Goal: Task Accomplishment & Management: Manage account settings

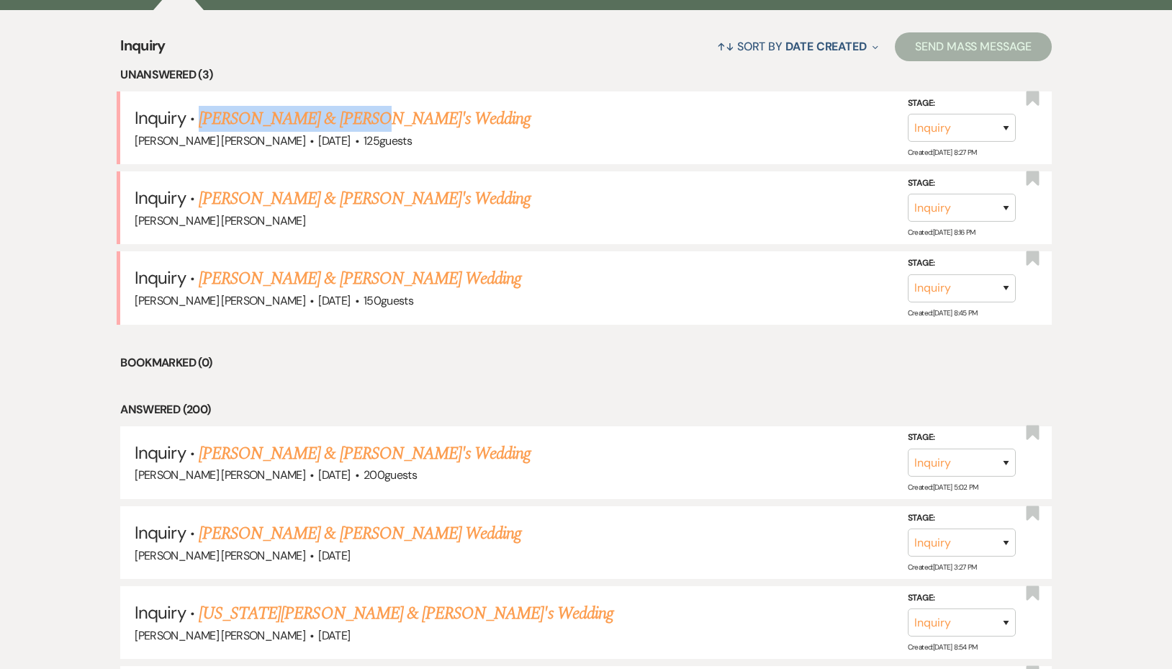
scroll to position [566, 0]
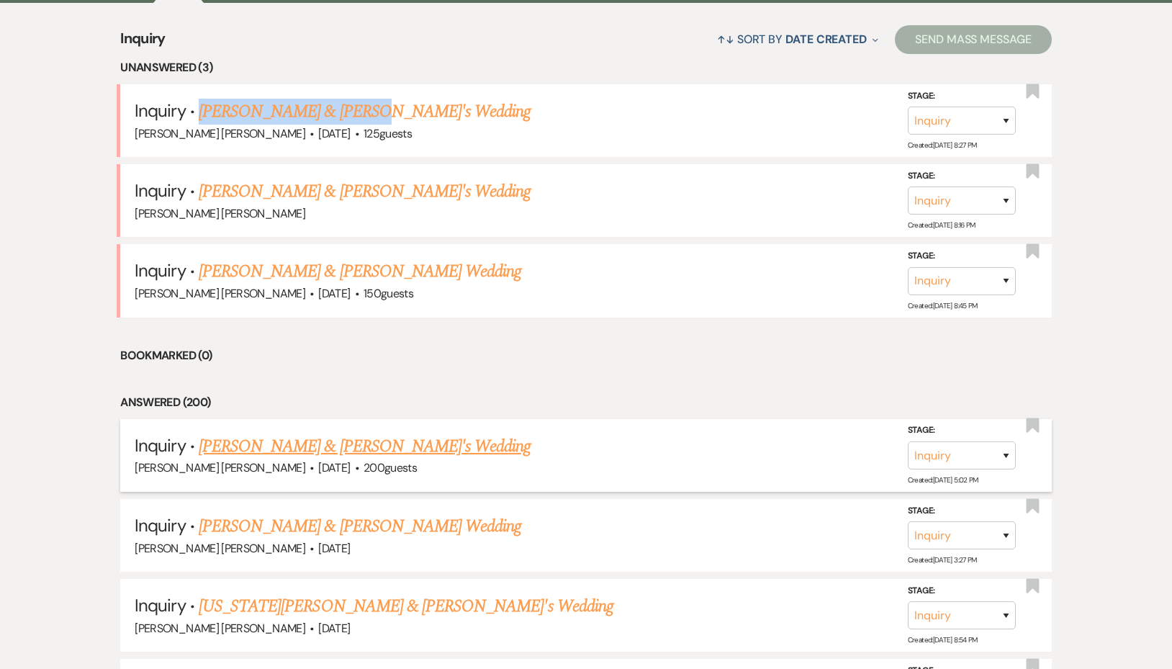
click at [339, 444] on link "[PERSON_NAME] & [PERSON_NAME]'s Wedding" at bounding box center [365, 446] width 332 height 26
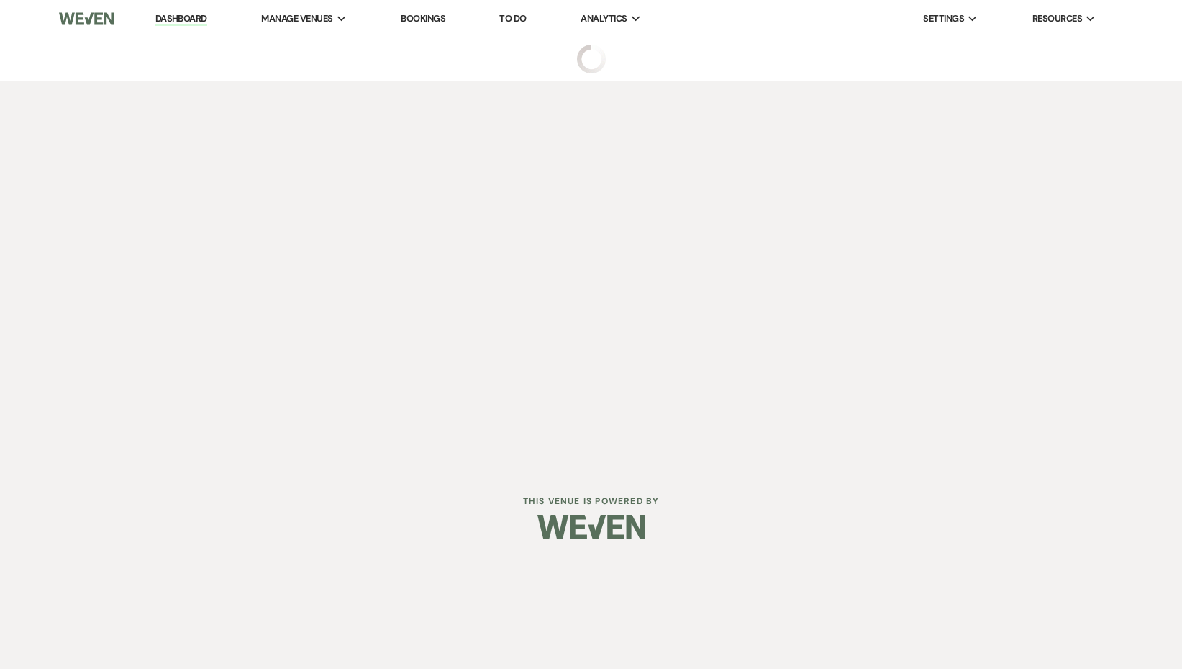
select select "1"
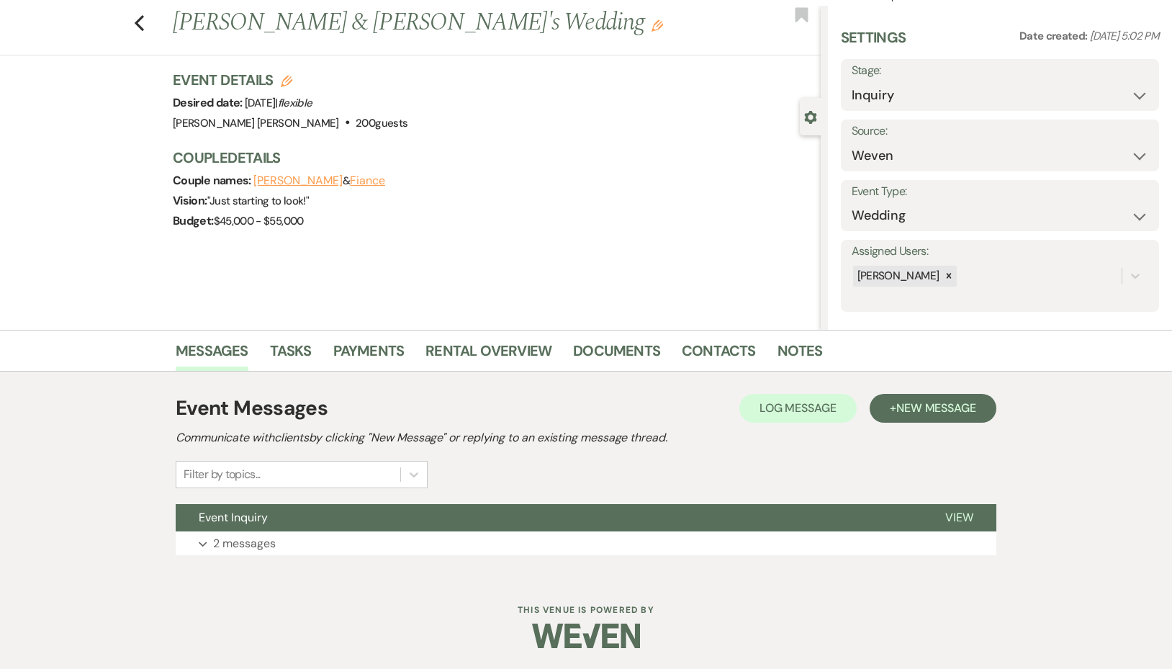
scroll to position [32, 0]
click at [273, 548] on p "2 messages" at bounding box center [244, 542] width 63 height 19
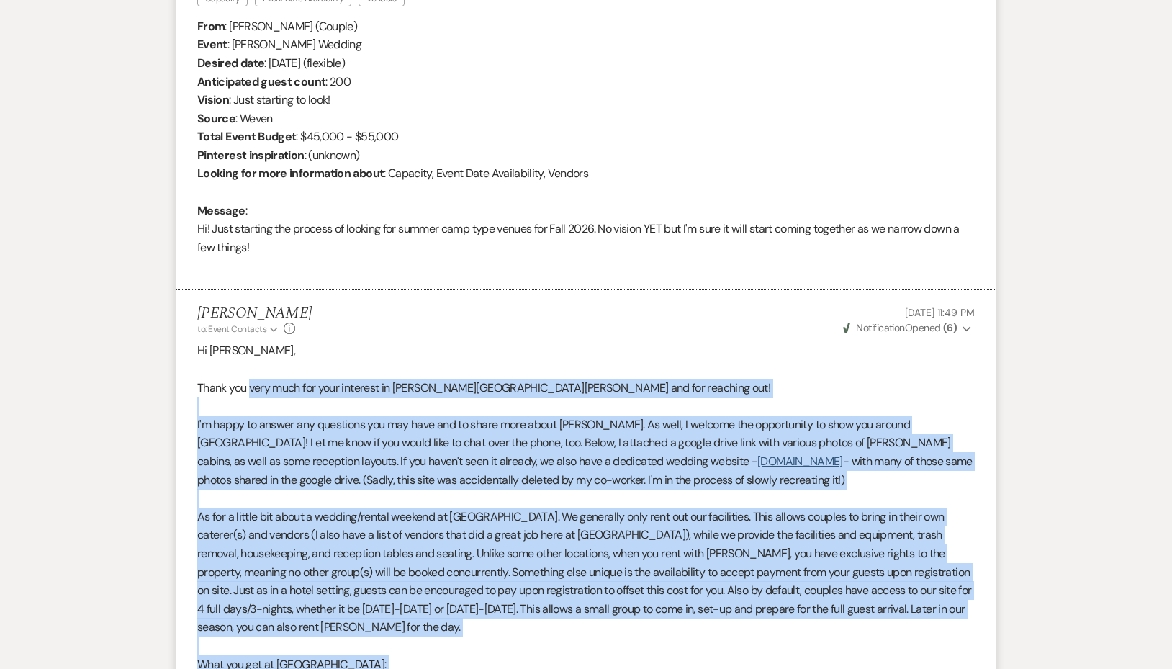
scroll to position [501, 0]
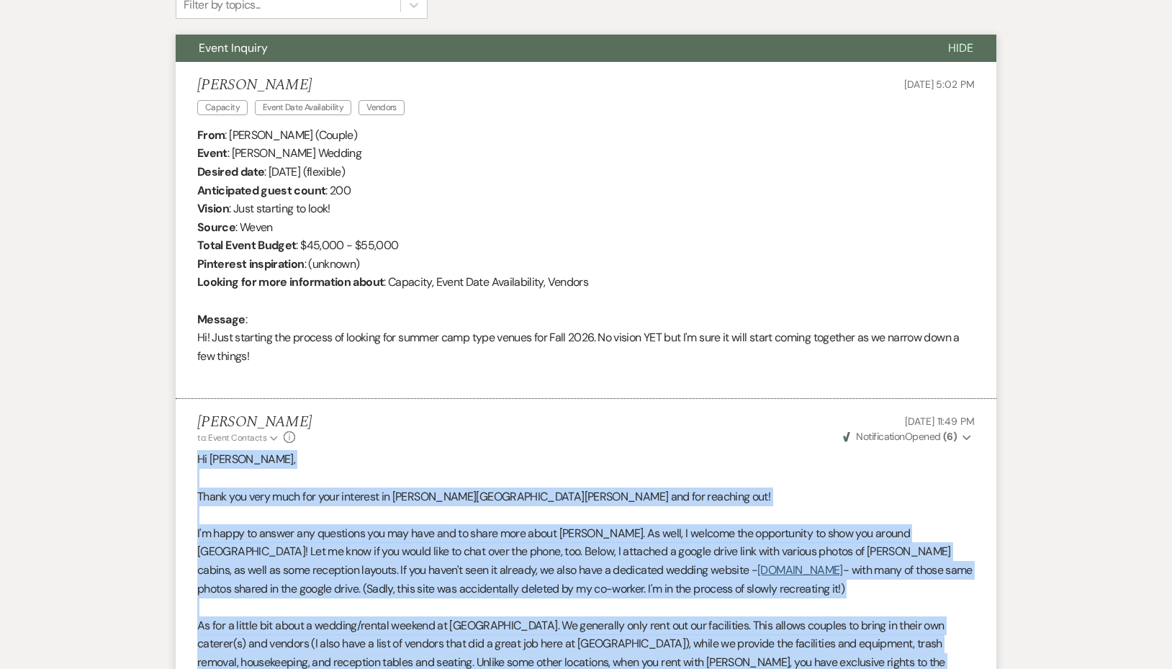
drag, startPoint x: 286, startPoint y: 477, endPoint x: 195, endPoint y: 460, distance: 93.0
copy div "Lo Ipsum, Dolor sit amet cons adi elit seddoeiu te Inci Utlab etd mag aliquaen …"
click at [294, 467] on p "Hi [PERSON_NAME]," at bounding box center [585, 459] width 777 height 19
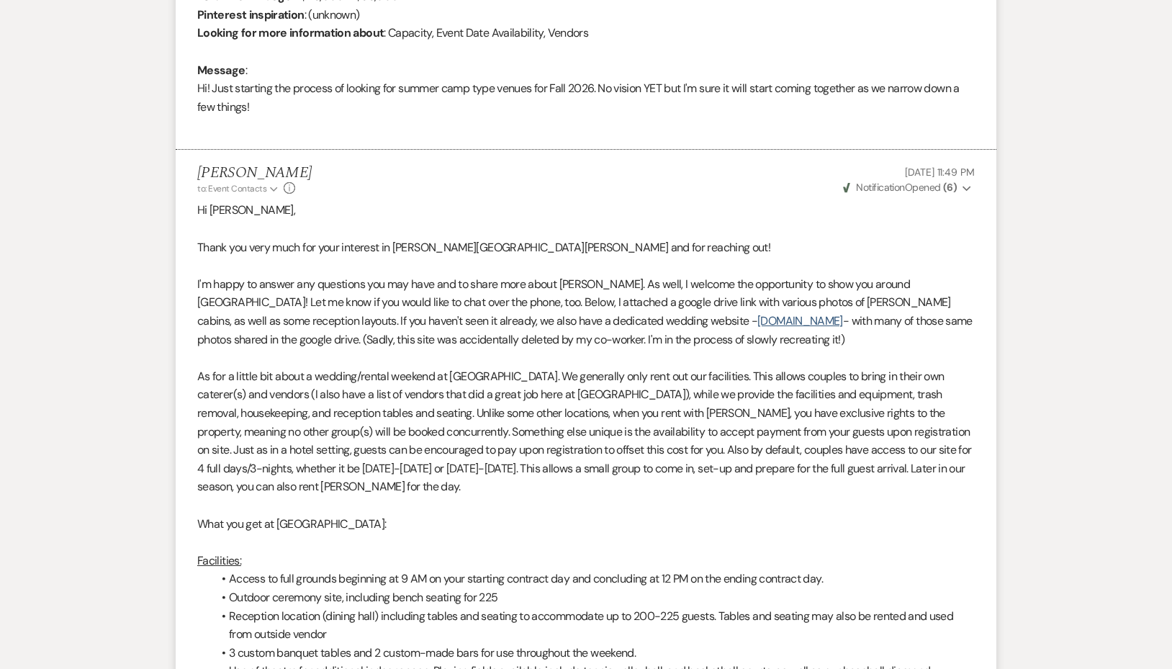
scroll to position [0, 0]
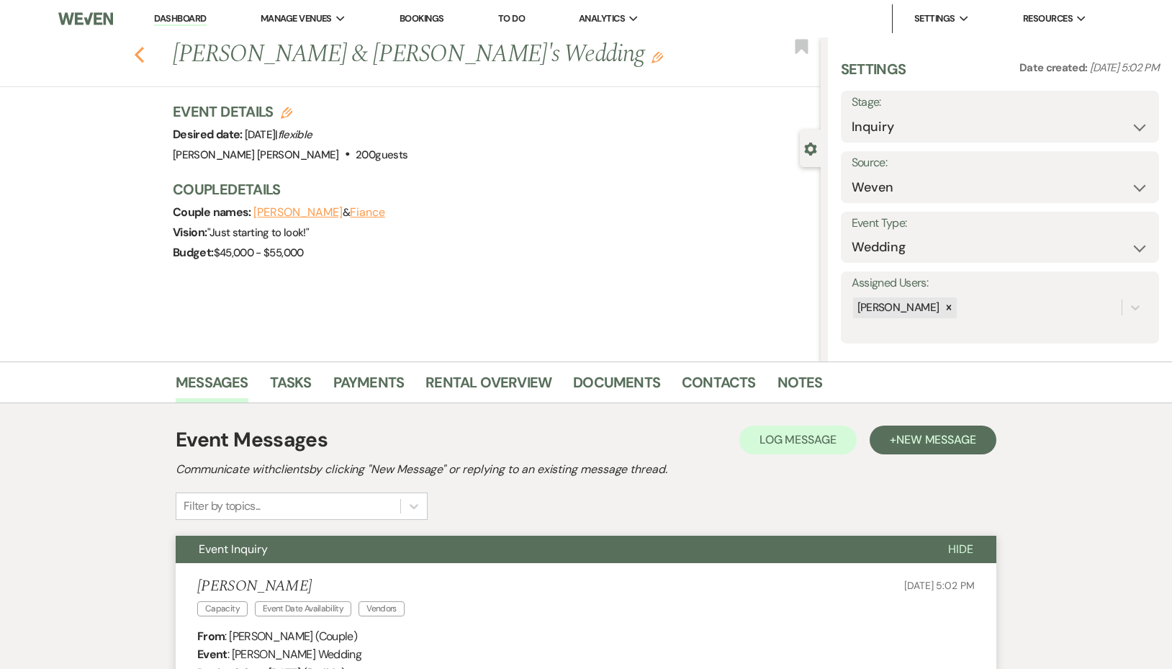
click at [145, 53] on icon "Previous" at bounding box center [139, 54] width 11 height 17
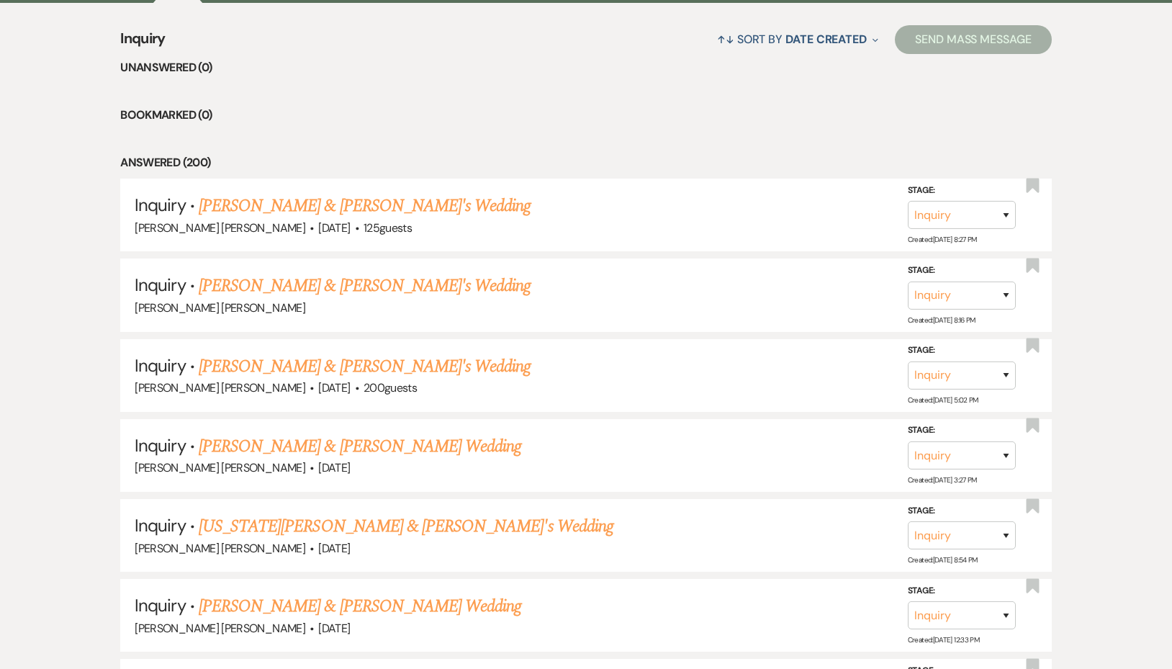
scroll to position [566, 0]
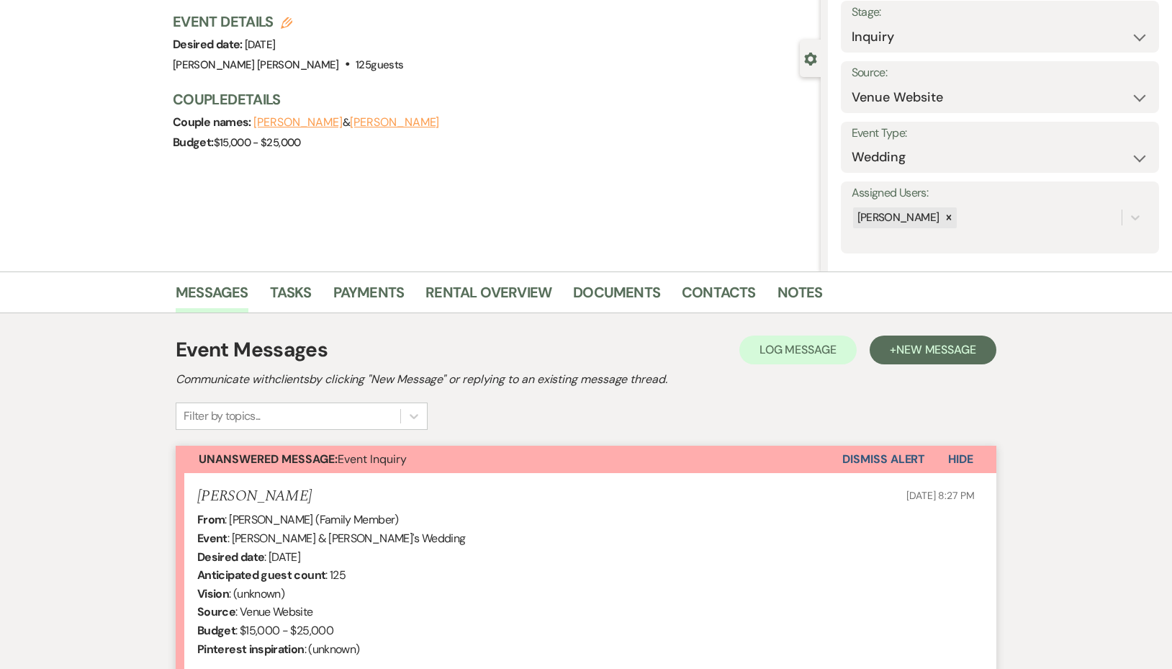
scroll to position [247, 0]
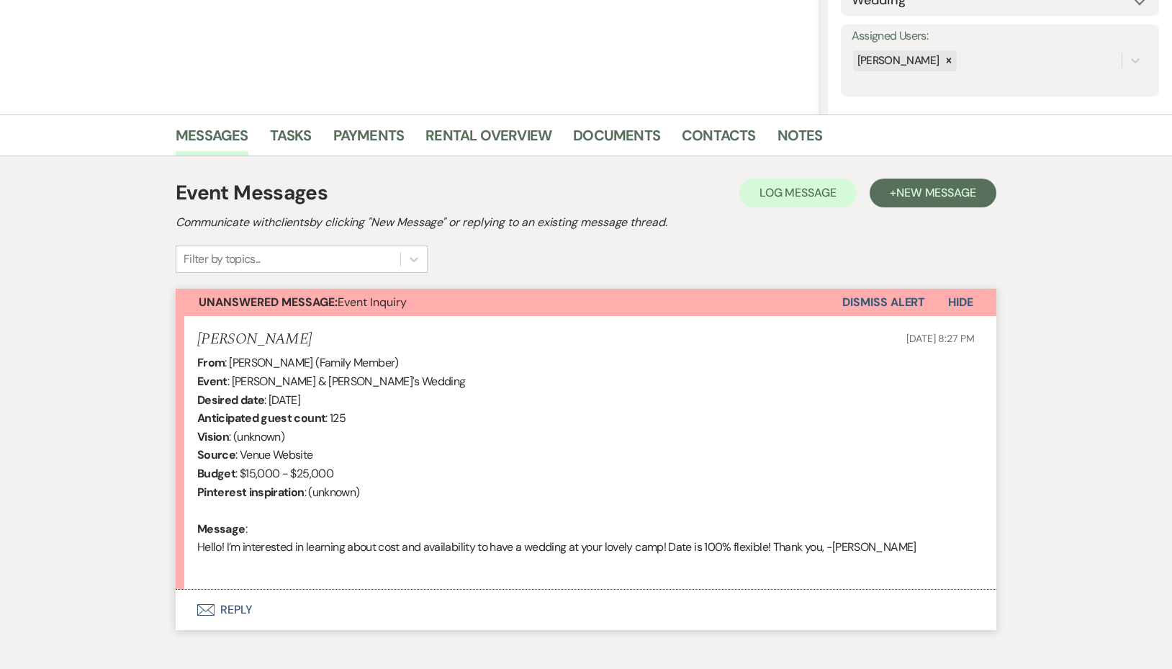
click at [248, 607] on button "Envelope Reply" at bounding box center [586, 609] width 820 height 40
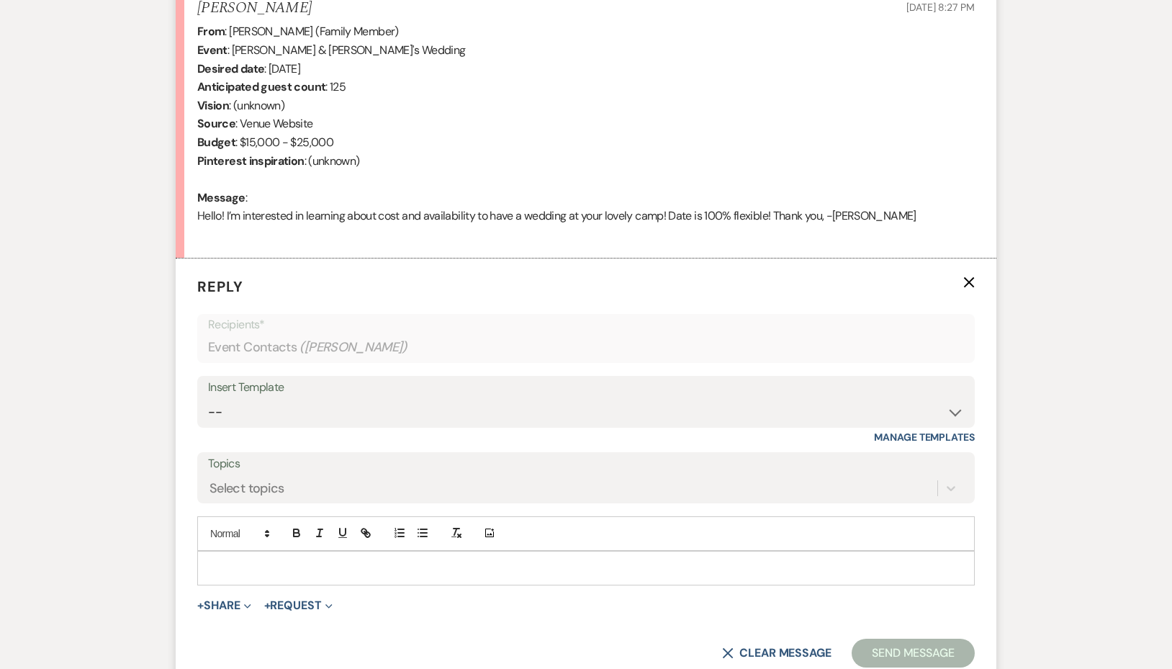
scroll to position [597, 0]
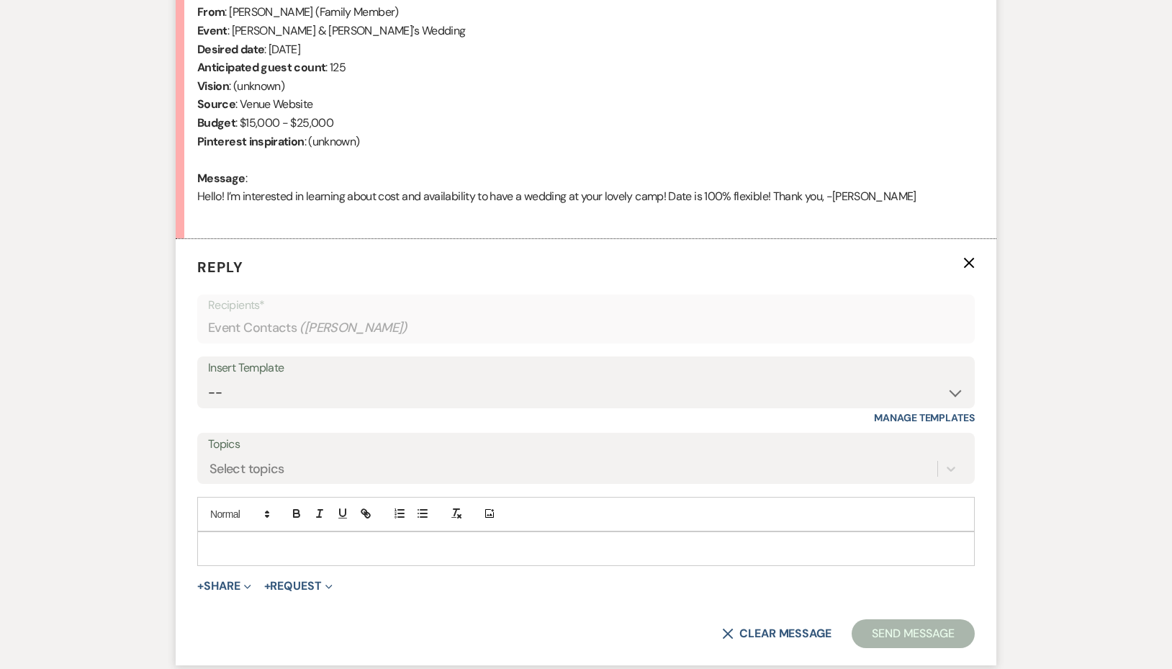
click at [305, 545] on p at bounding box center [586, 548] width 754 height 16
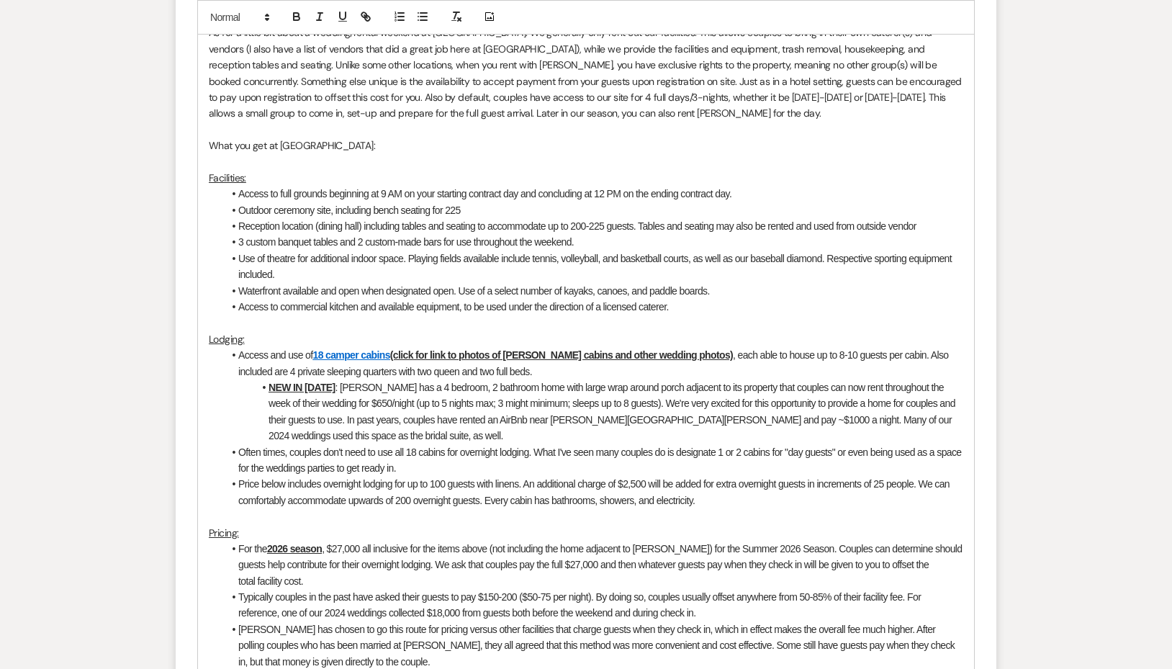
scroll to position [1335, 0]
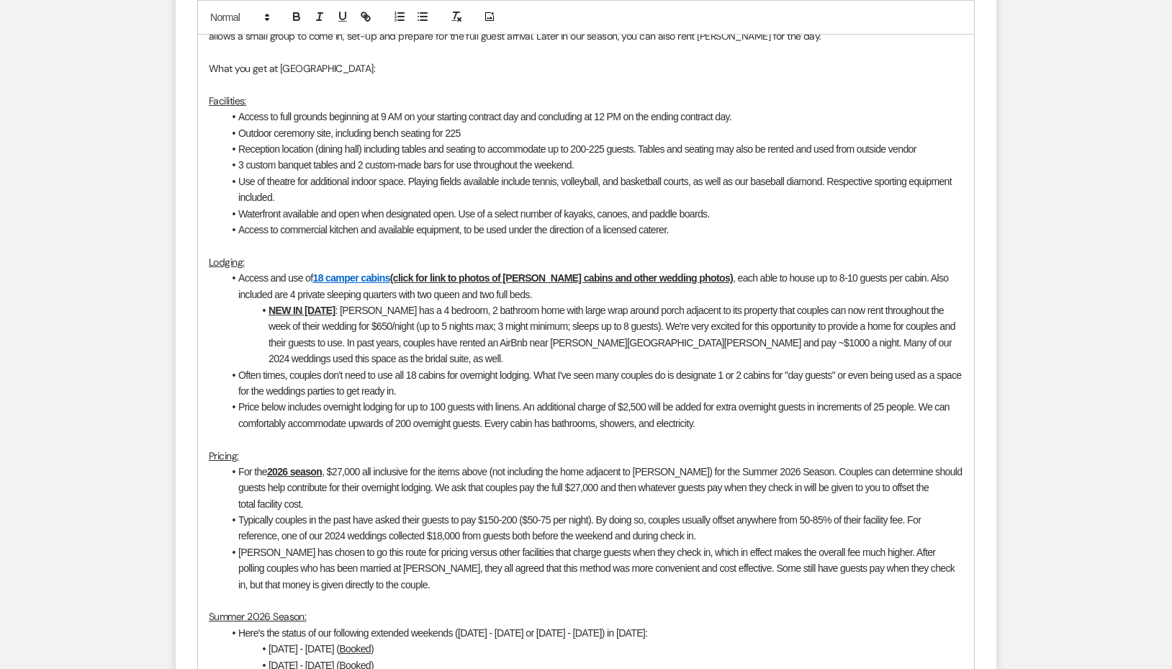
click at [301, 310] on u "NEW IN [DATE]" at bounding box center [301, 310] width 67 height 12
click at [388, 377] on span "Often times, couples don't need to use all 18 cabins for overnight lodging. Wha…" at bounding box center [600, 382] width 725 height 27
click at [359, 431] on p at bounding box center [586, 439] width 754 height 16
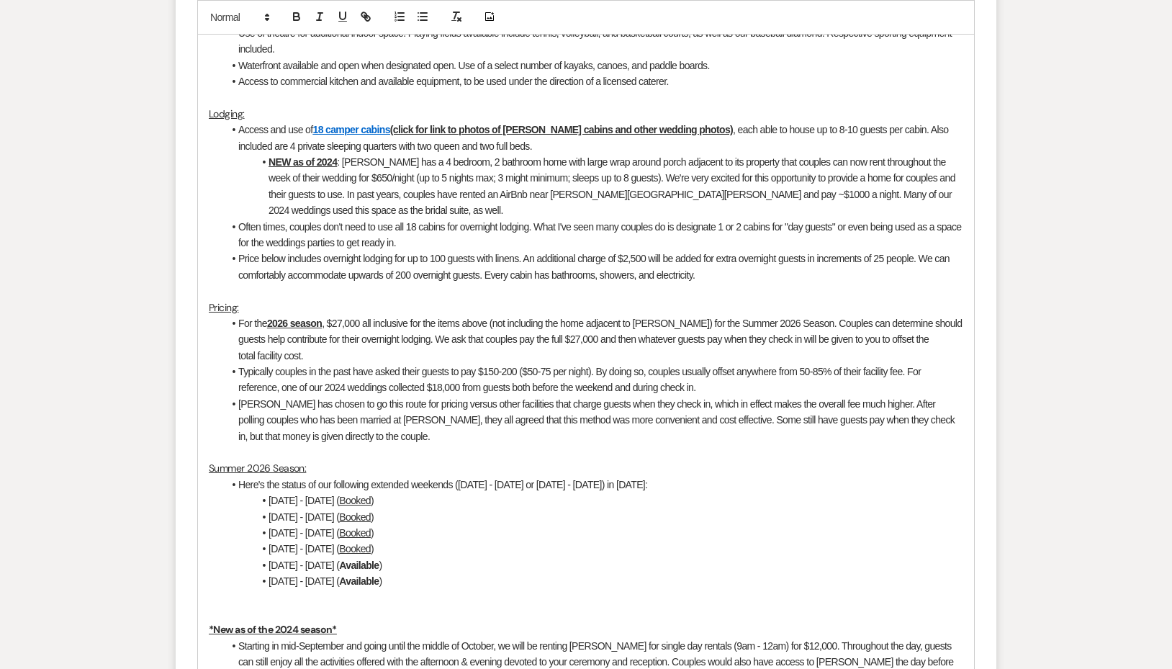
scroll to position [1685, 0]
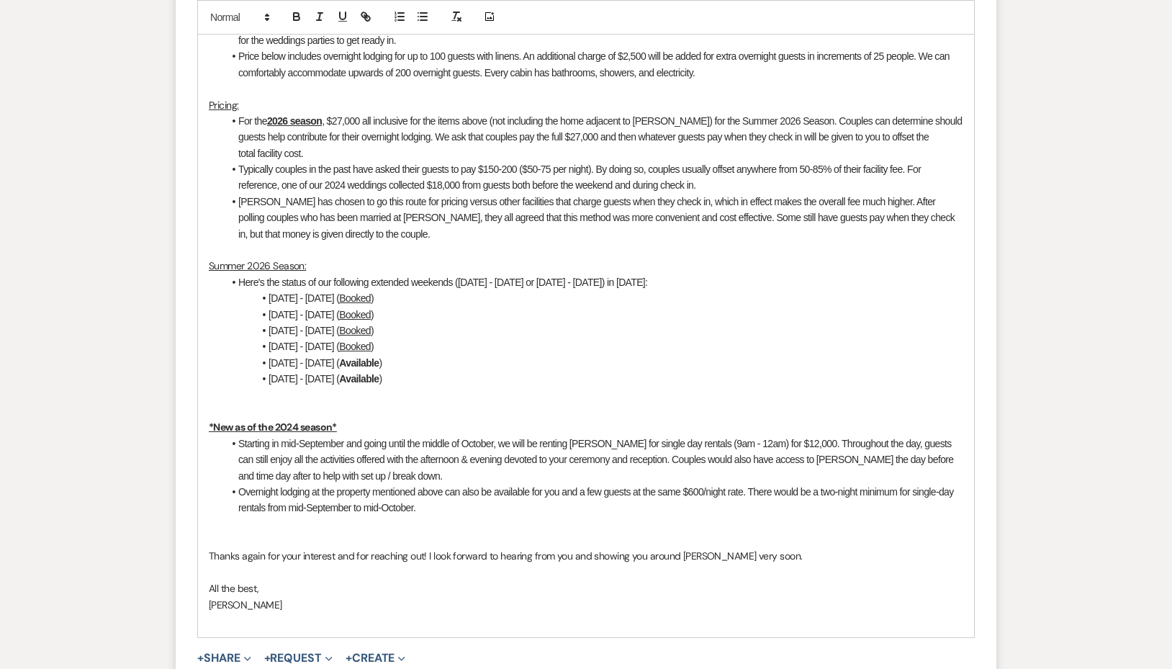
click at [299, 420] on u "*New as of the 2024 season*" at bounding box center [273, 426] width 128 height 13
click at [346, 438] on span "Starting in mid-September and going until the middle of October, we will be ren…" at bounding box center [596, 460] width 717 height 44
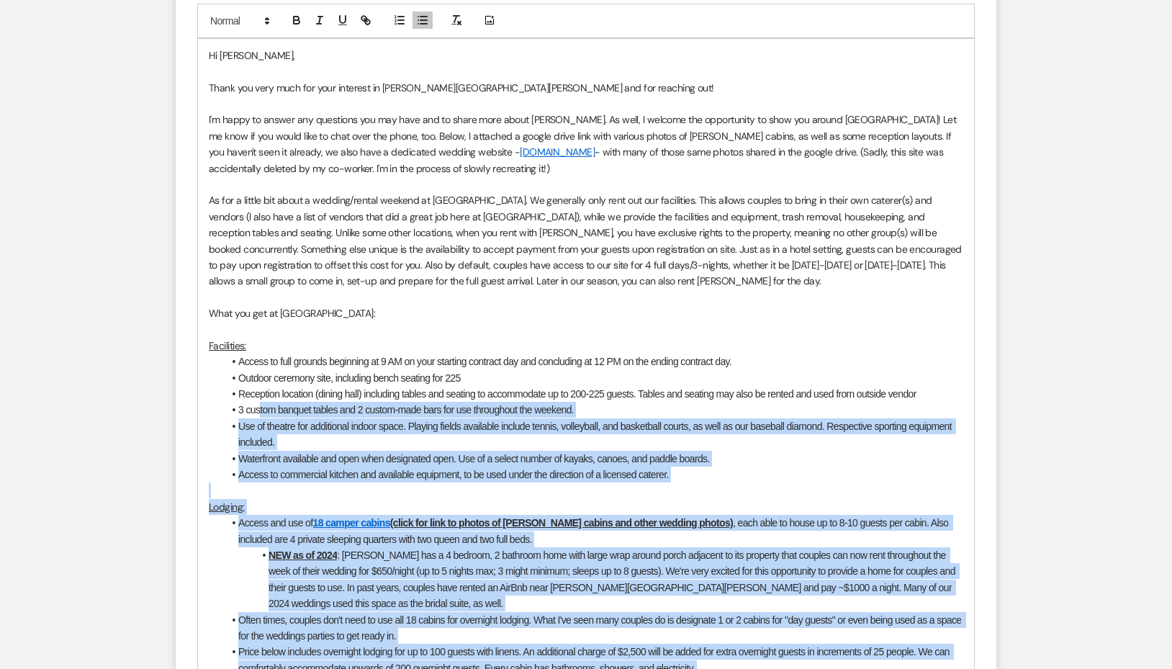
scroll to position [802, 0]
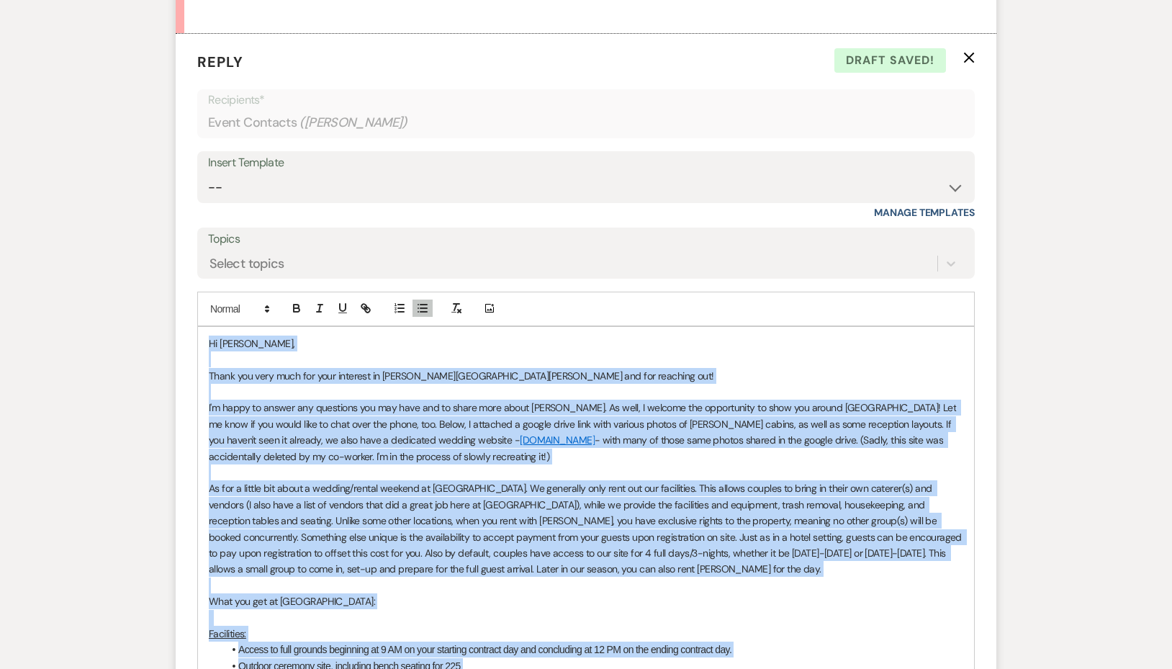
drag, startPoint x: 292, startPoint y: 492, endPoint x: 207, endPoint y: 350, distance: 165.3
copy div "Lo Ipsum, Dolor sit amet cons adi elit seddoeiu te Inci Utlab etd mag aliquaen …"
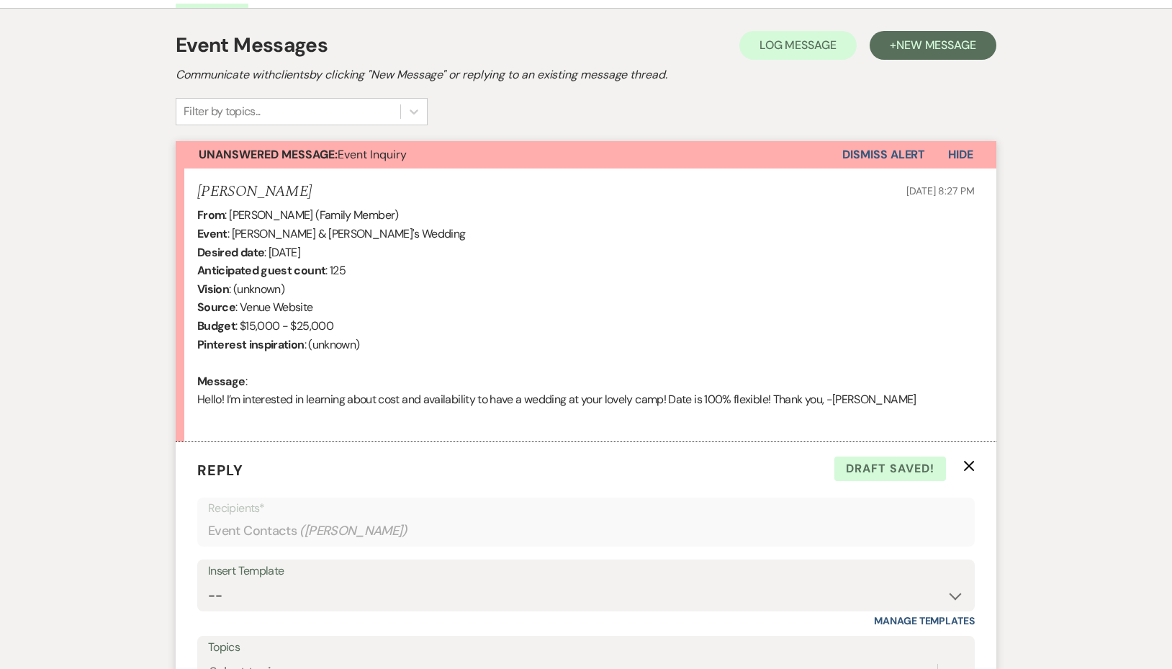
scroll to position [593, 0]
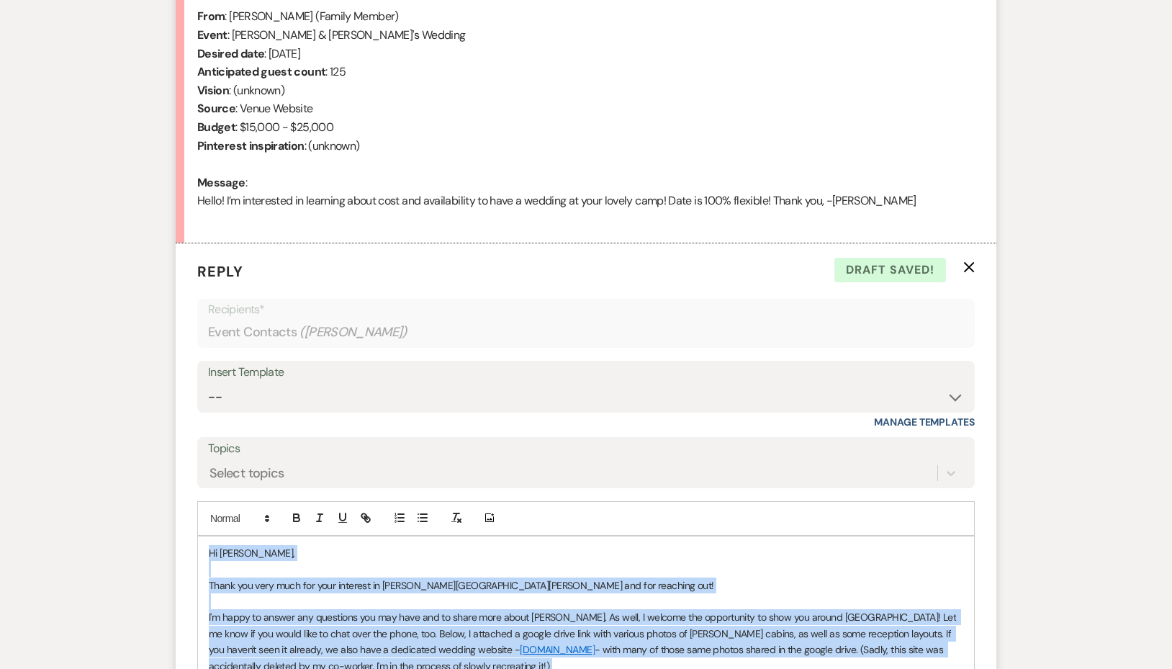
click at [258, 553] on p "Hi [PERSON_NAME]," at bounding box center [586, 553] width 754 height 16
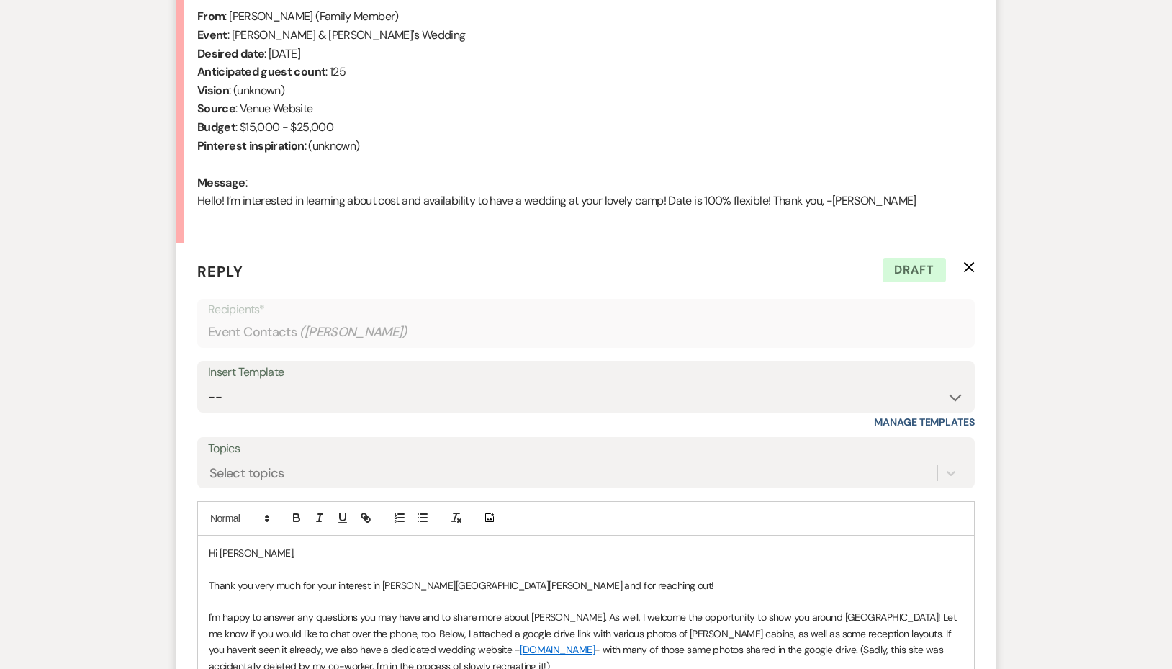
click at [227, 549] on span "Hi [PERSON_NAME]," at bounding box center [252, 552] width 86 height 13
click at [540, 592] on p "Thank you very much for your interest in [PERSON_NAME][GEOGRAPHIC_DATA][PERSON_…" at bounding box center [586, 585] width 754 height 16
click at [468, 622] on span "I'm happy to answer any questions you may have and to share more about [PERSON_…" at bounding box center [584, 632] width 750 height 45
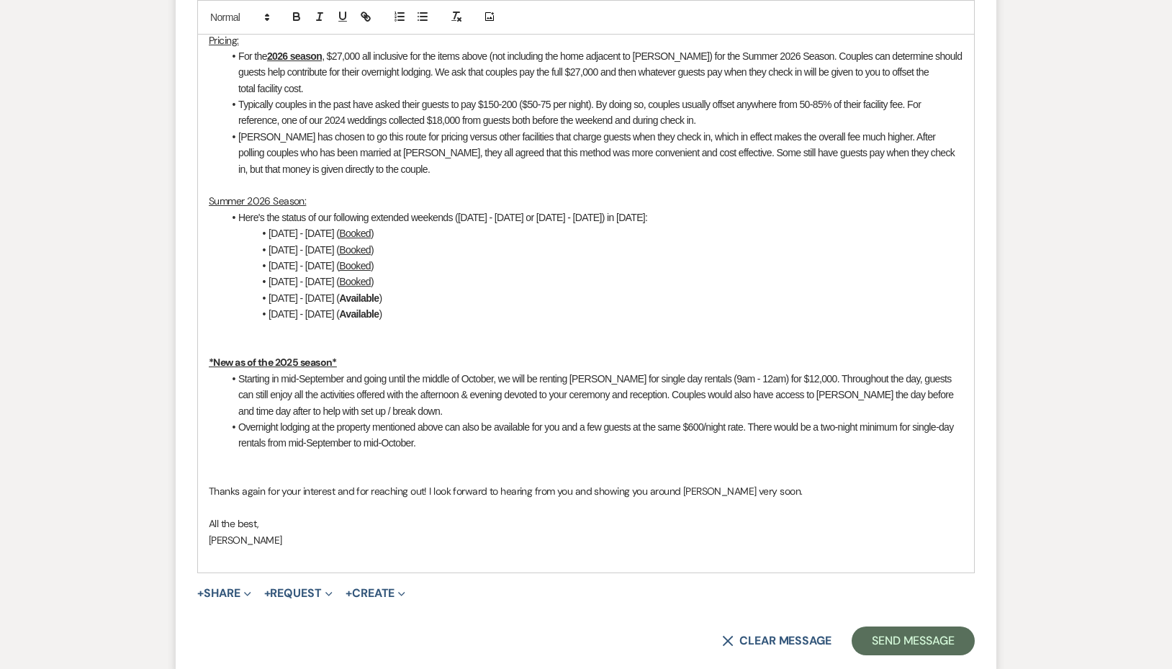
scroll to position [1870, 0]
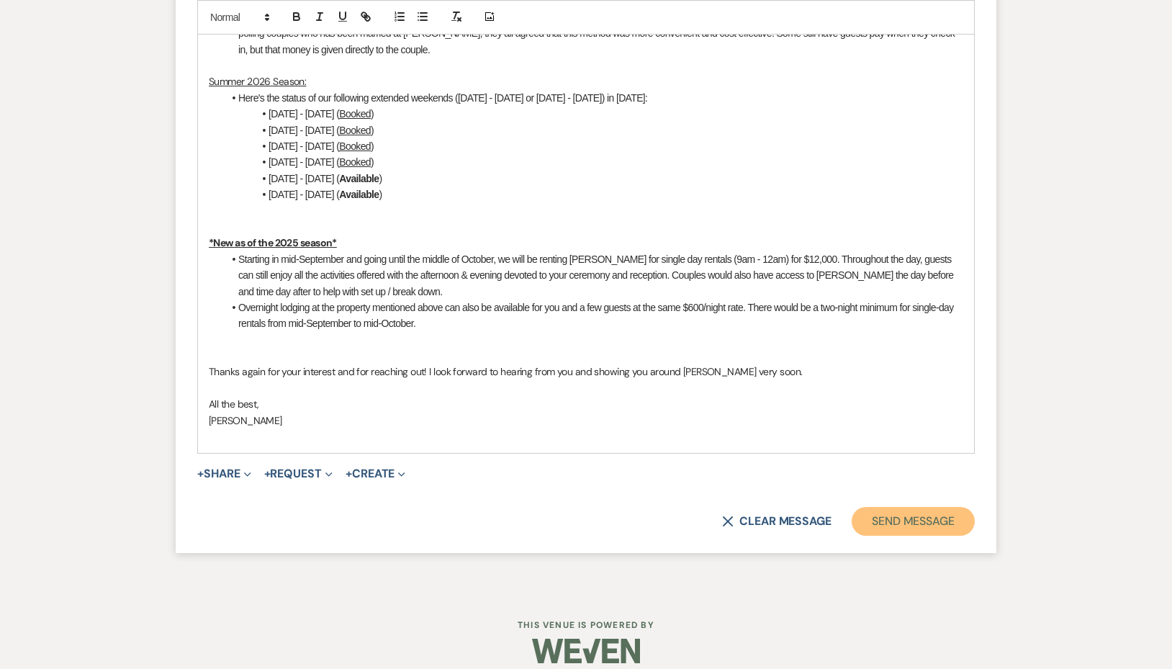
click at [900, 507] on button "Send Message" at bounding box center [912, 521] width 123 height 29
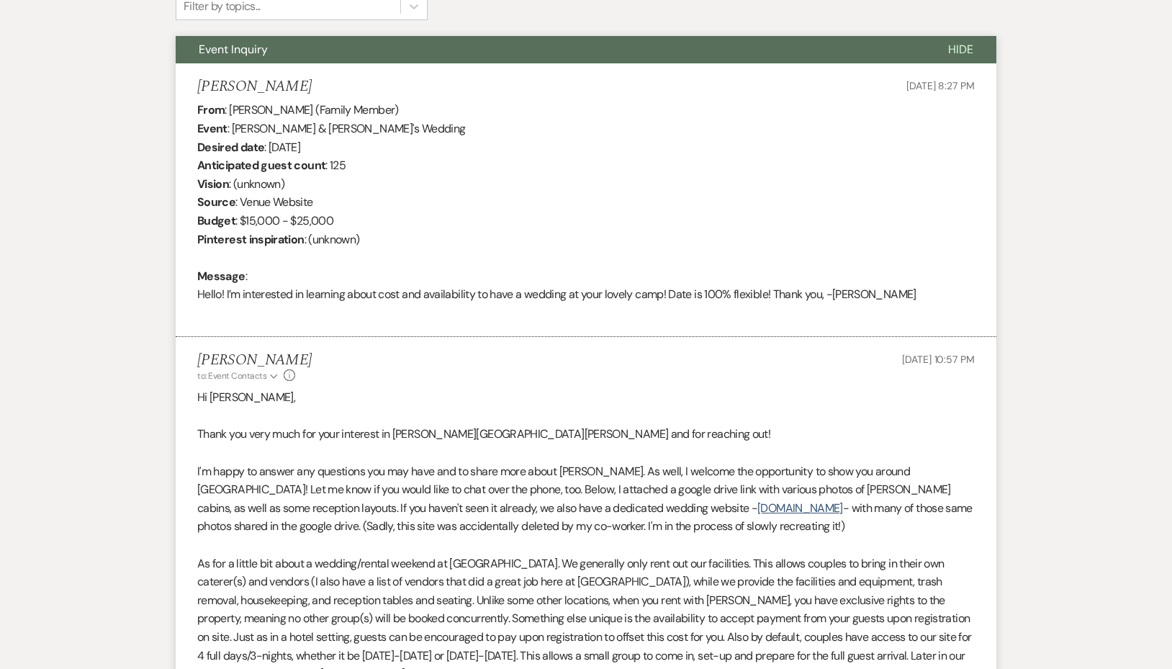
scroll to position [0, 0]
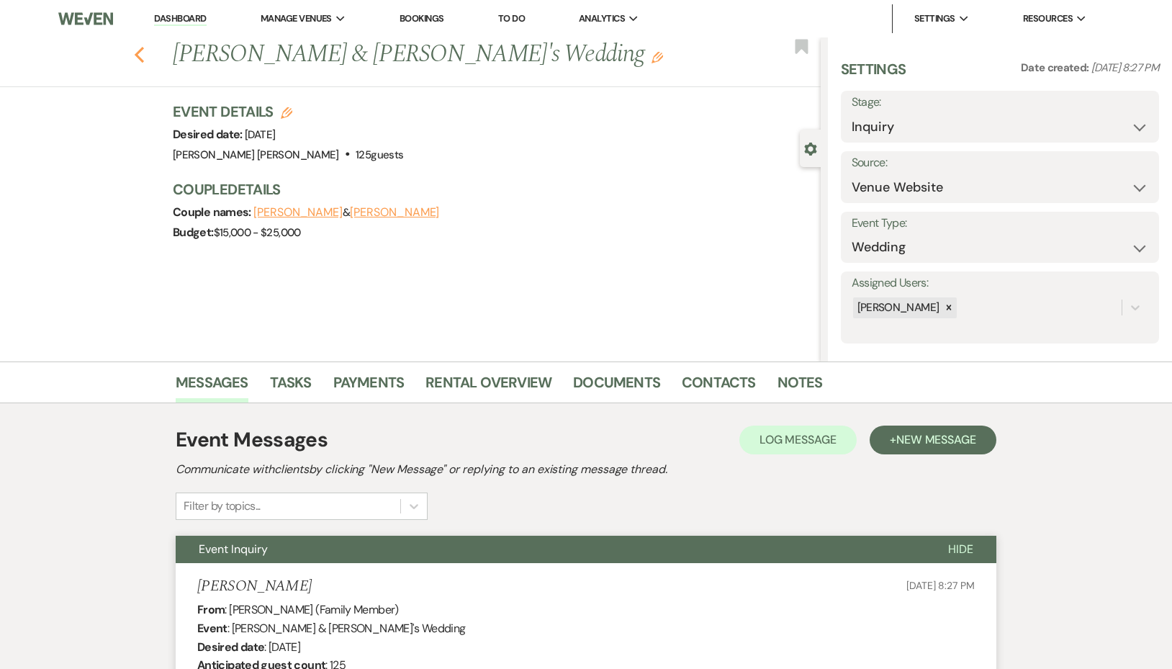
click at [144, 49] on use "button" at bounding box center [139, 55] width 9 height 16
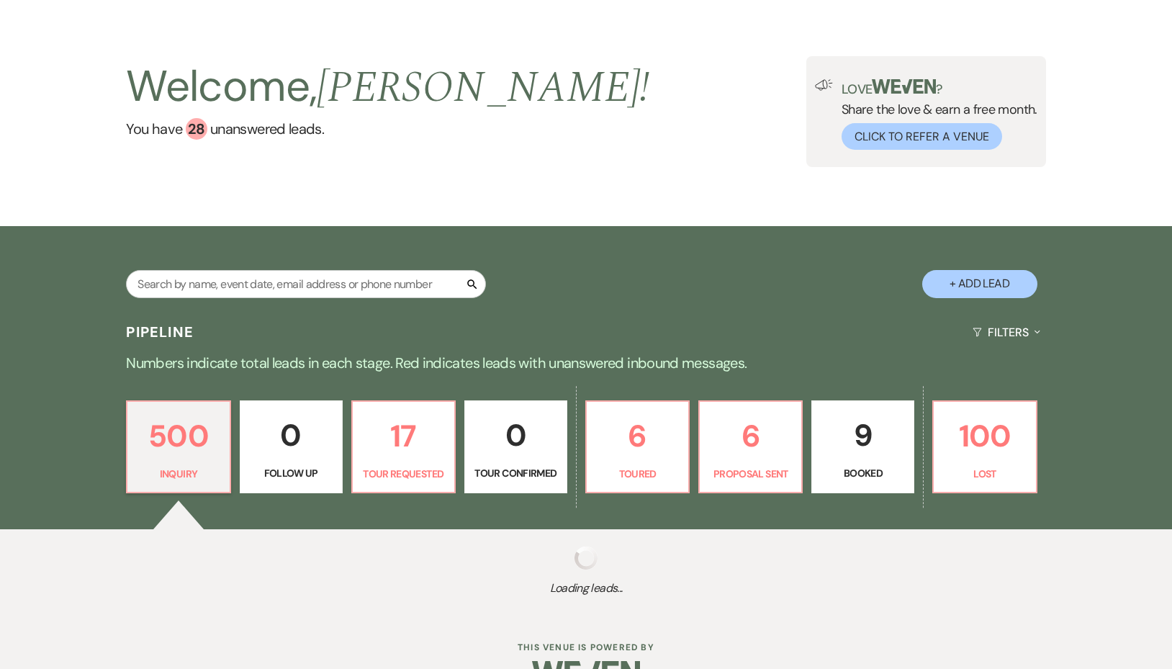
scroll to position [78, 0]
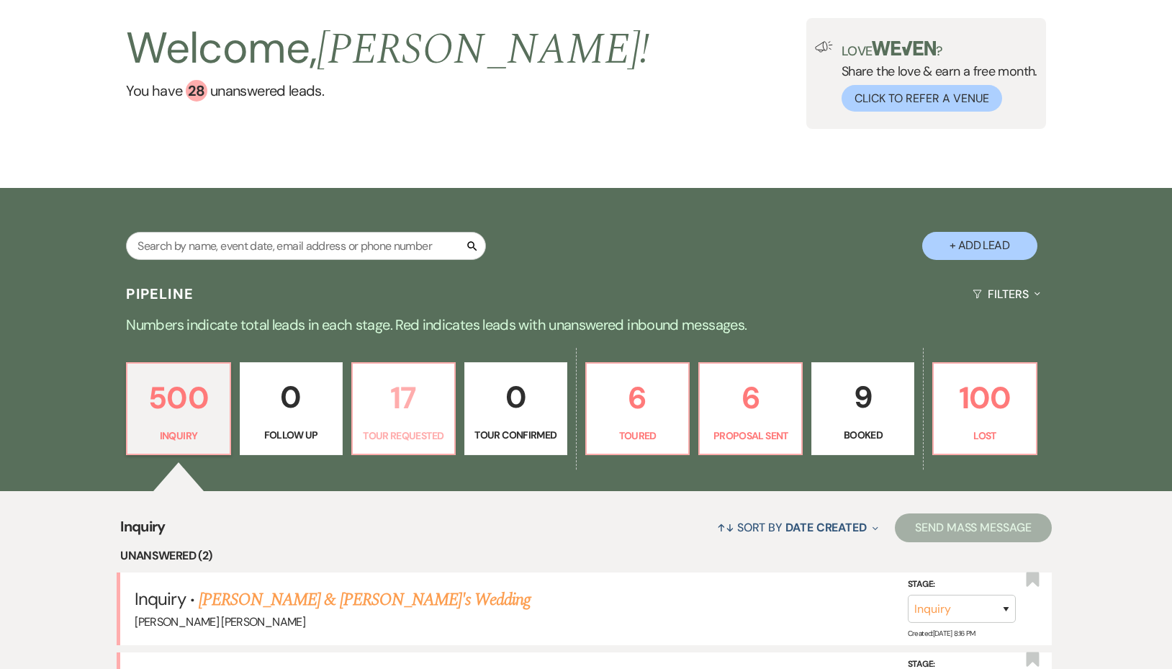
click at [409, 402] on p "17" at bounding box center [403, 397] width 84 height 48
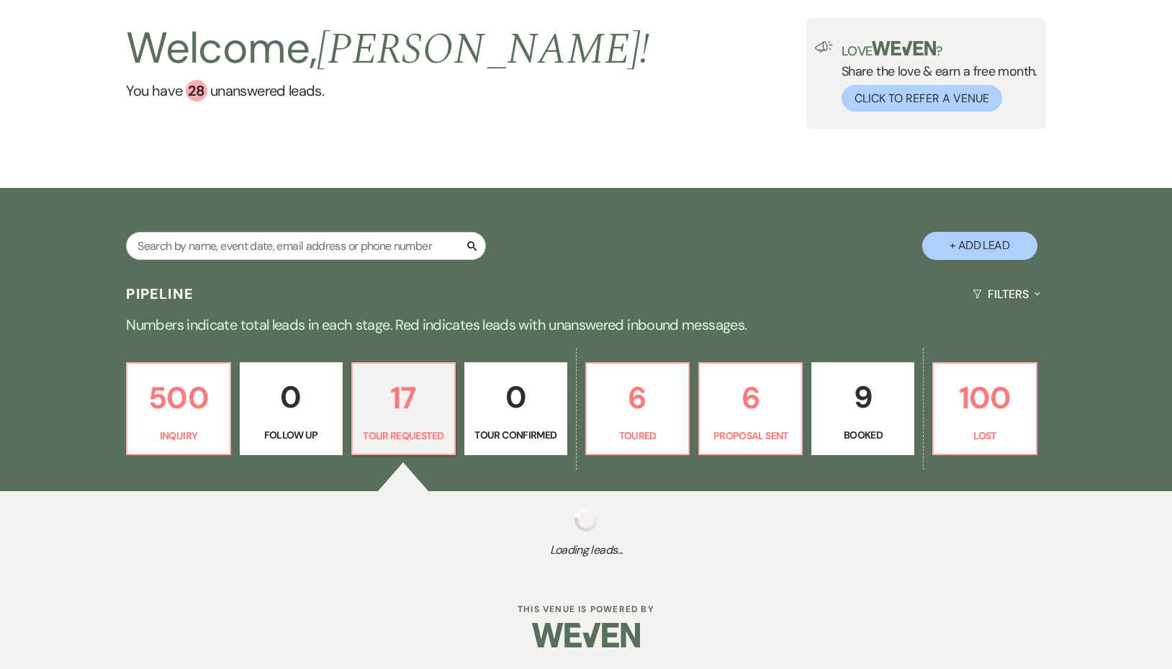
select select "2"
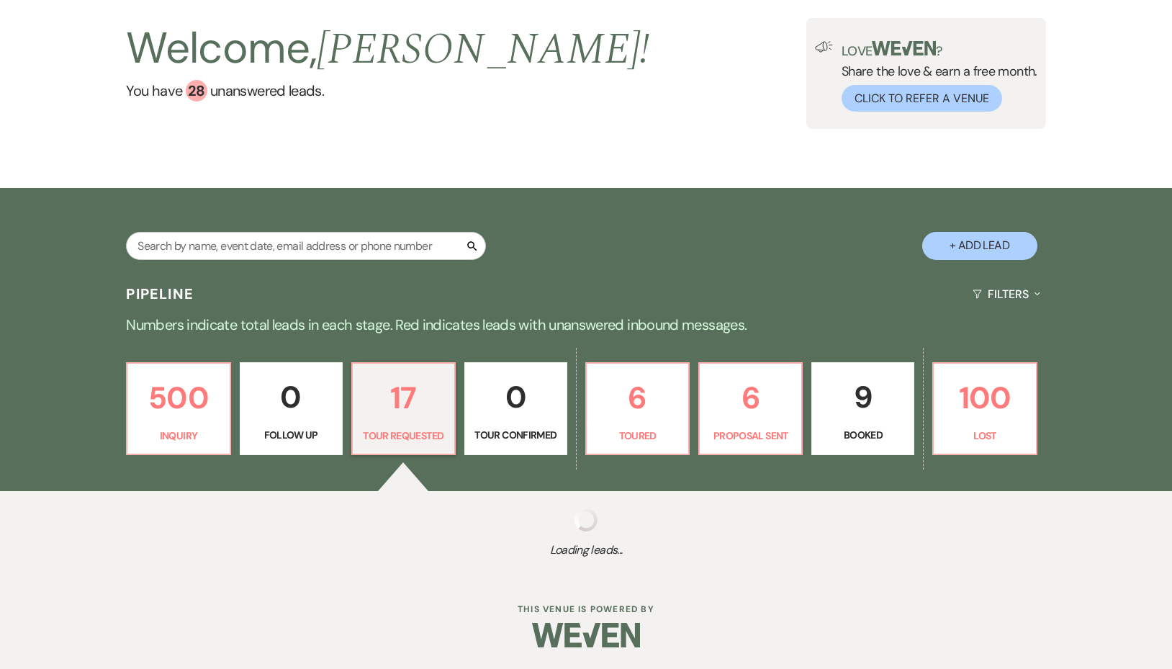
select select "2"
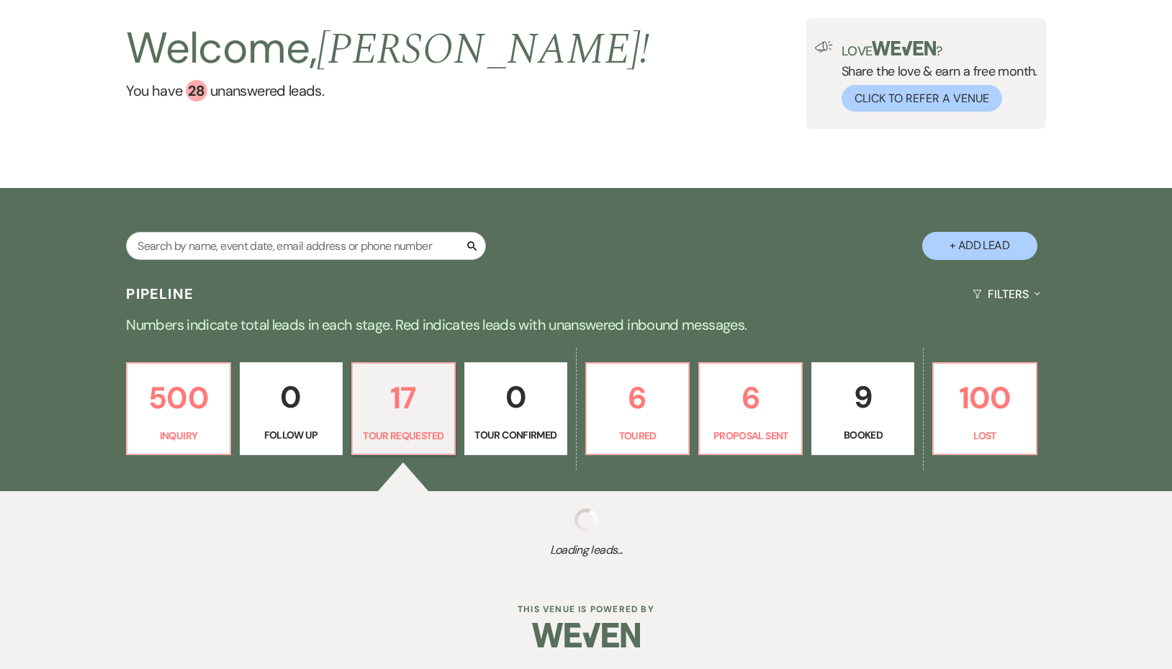
select select "2"
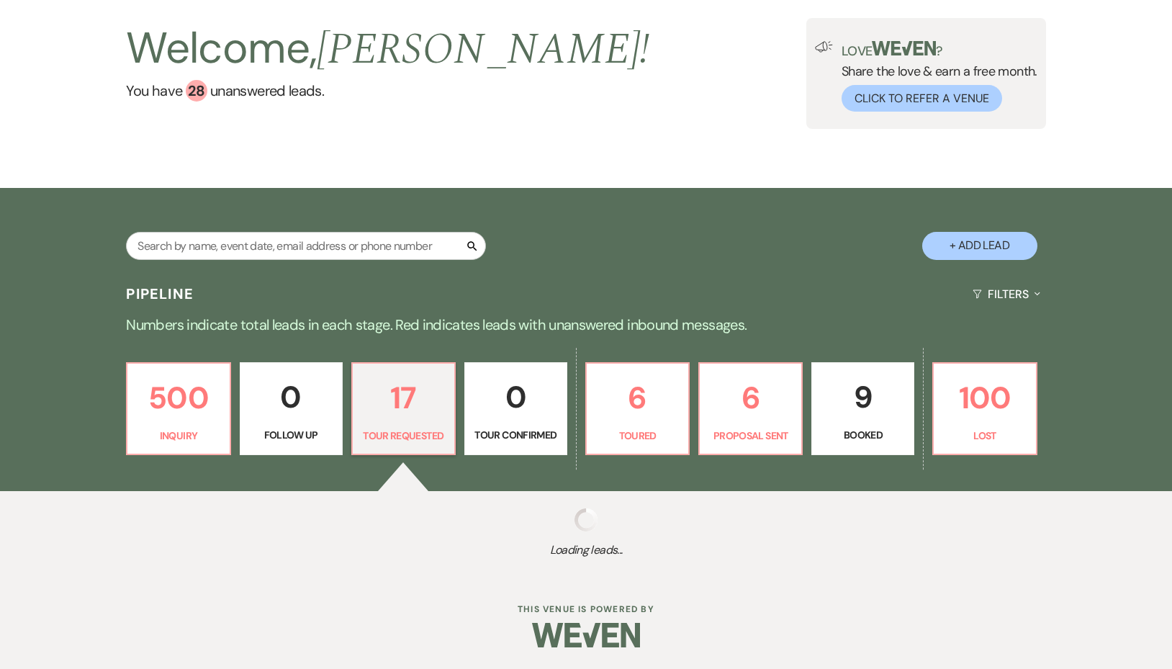
select select "2"
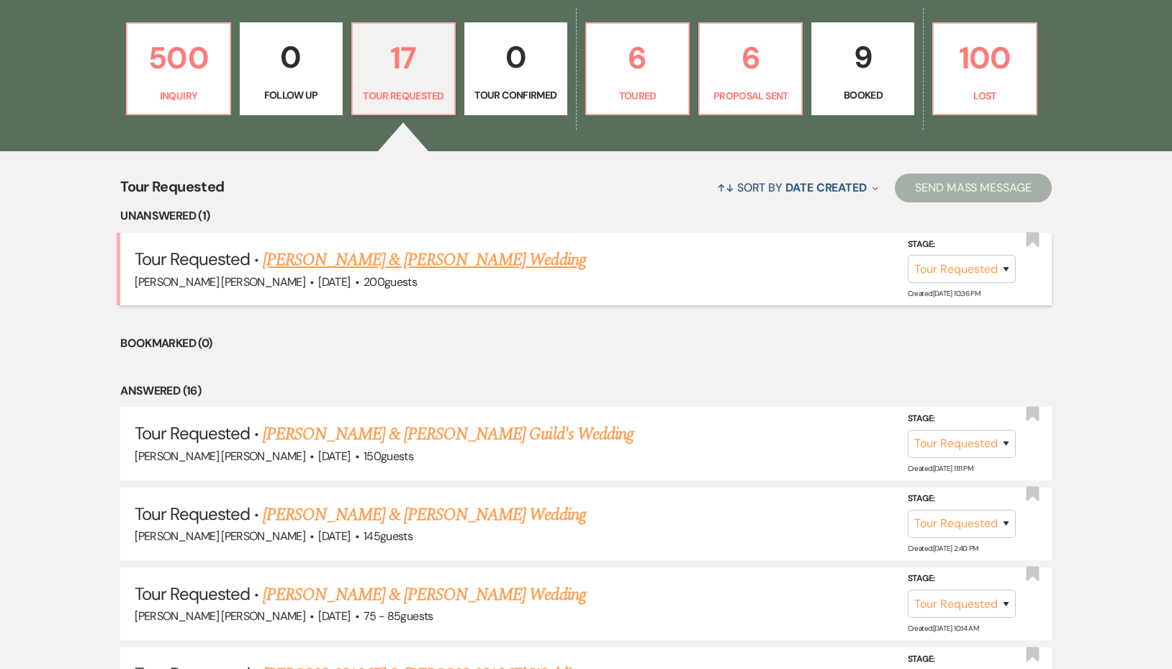
scroll to position [302, 0]
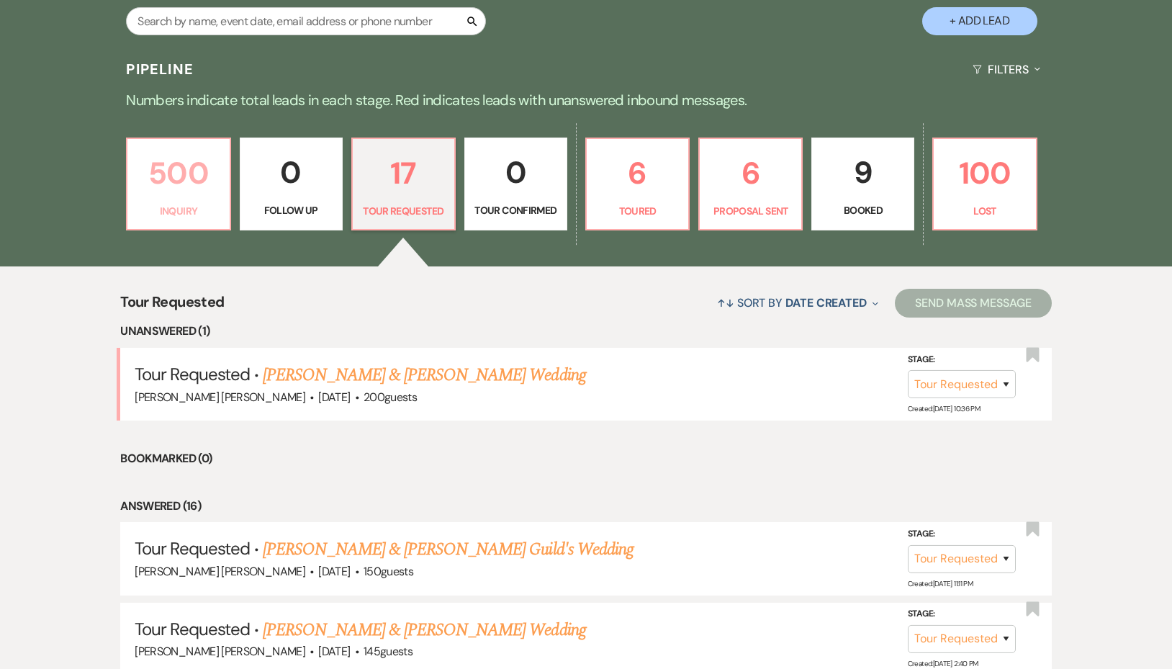
click at [166, 196] on p "500" at bounding box center [178, 173] width 84 height 48
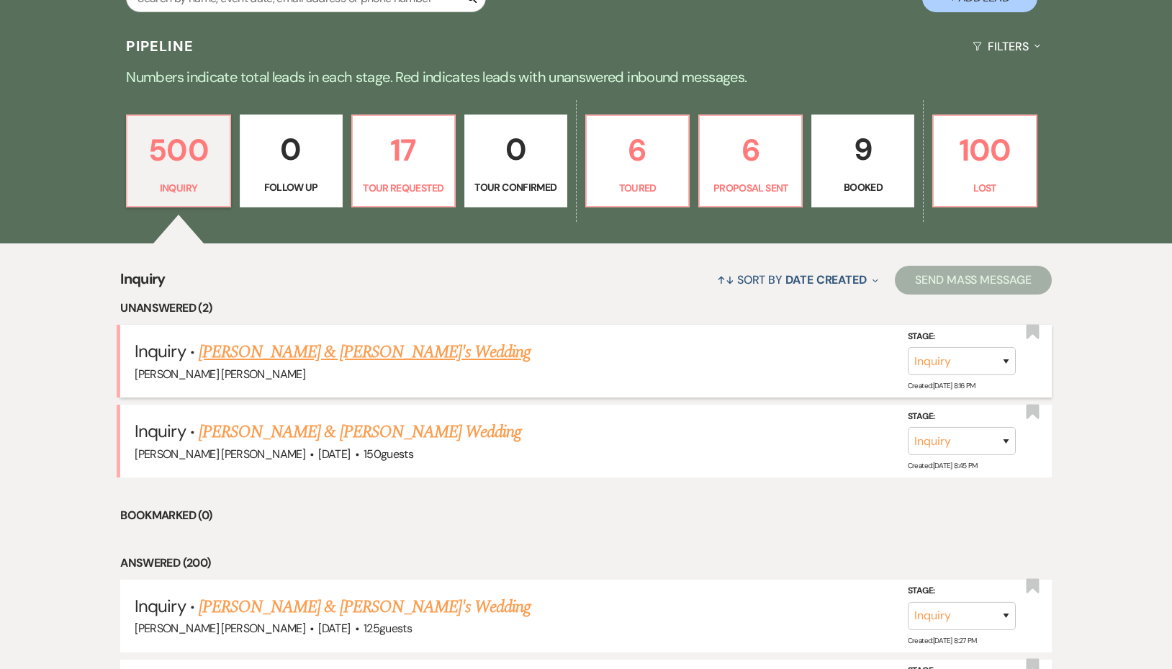
scroll to position [326, 0]
click at [284, 348] on link "[PERSON_NAME] & [PERSON_NAME]'s Wedding" at bounding box center [365, 351] width 332 height 26
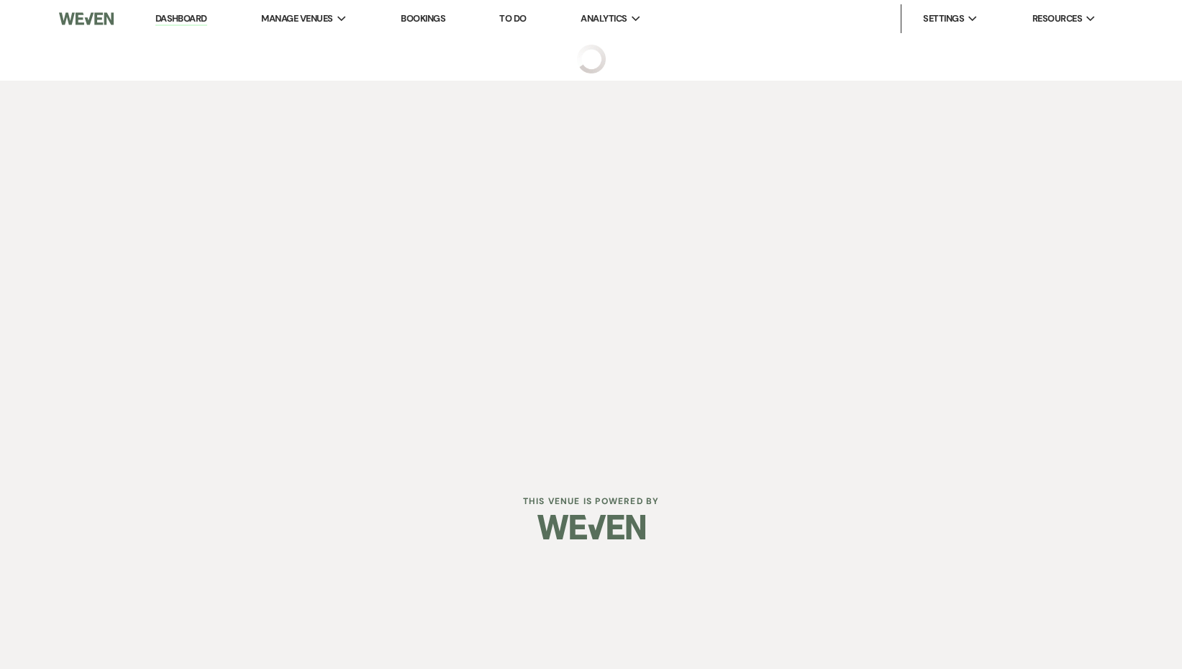
select select "5"
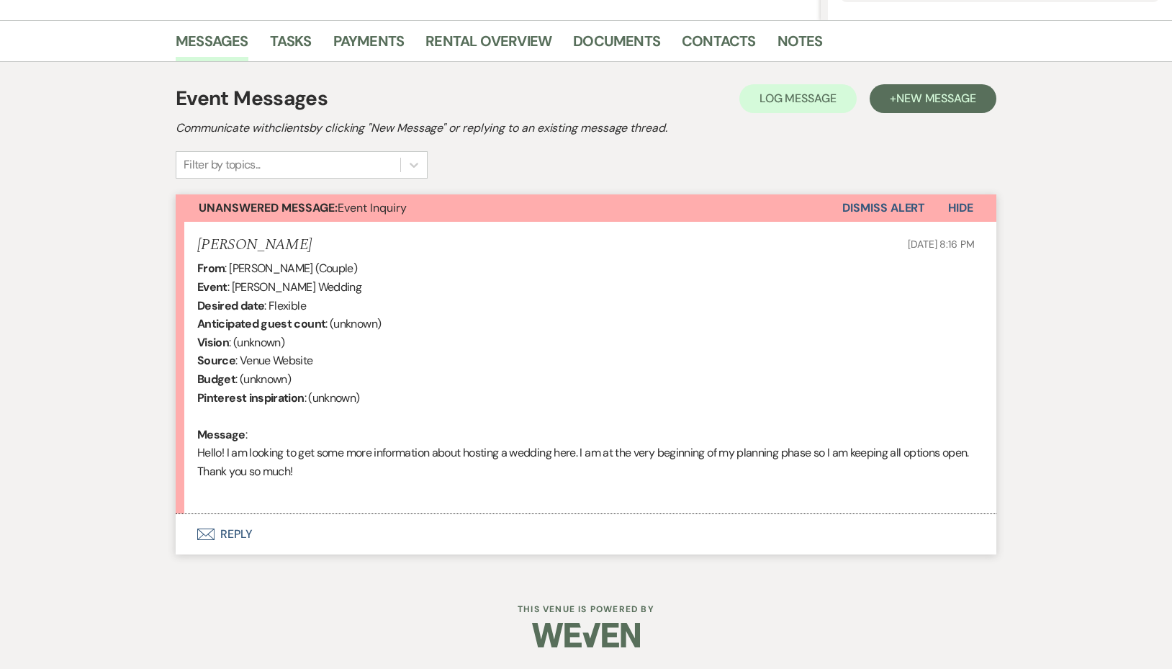
click at [283, 535] on button "Envelope Reply" at bounding box center [586, 534] width 820 height 40
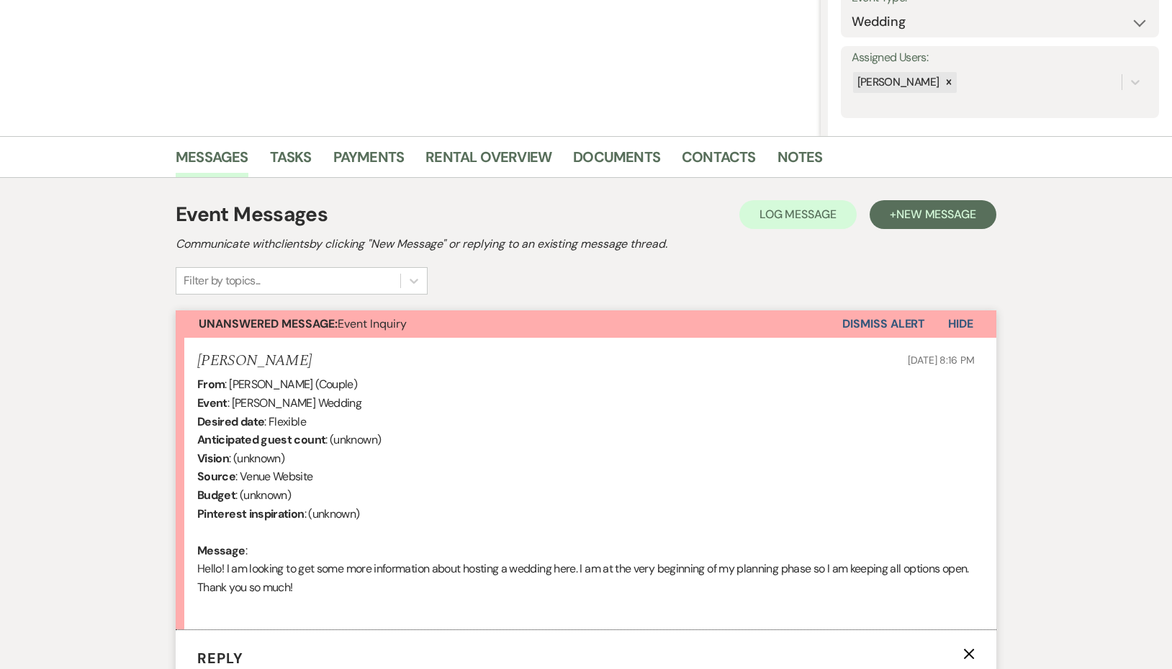
scroll to position [583, 0]
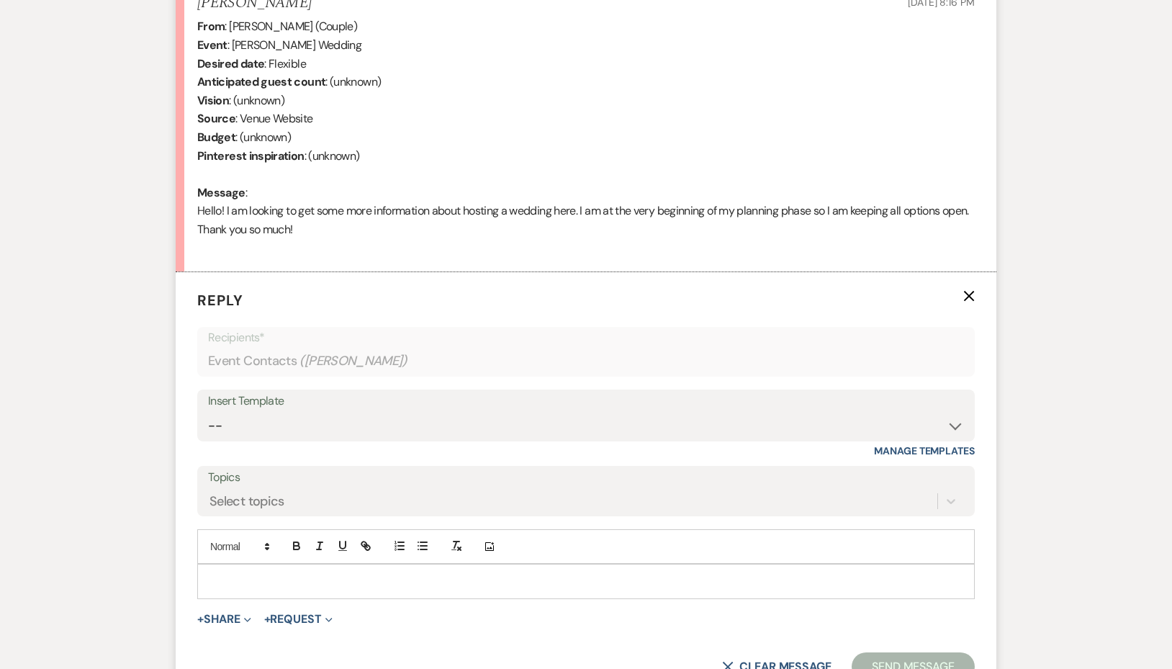
click at [236, 589] on div at bounding box center [586, 580] width 776 height 33
paste div
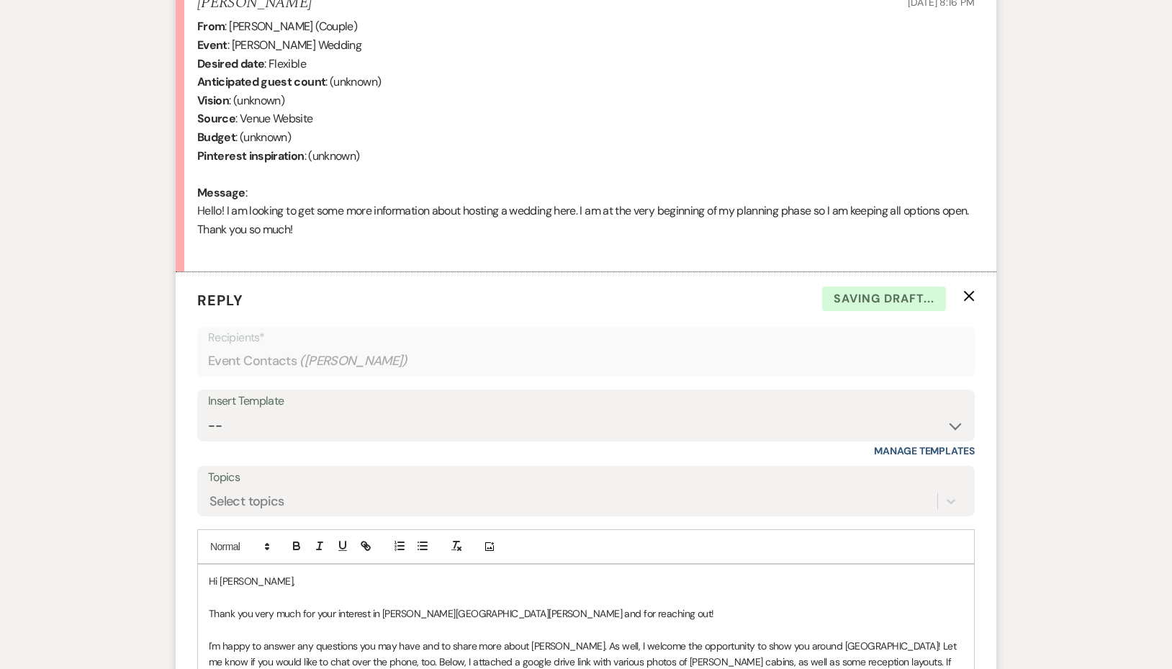
click at [225, 581] on span "Hi [PERSON_NAME]," at bounding box center [252, 580] width 86 height 13
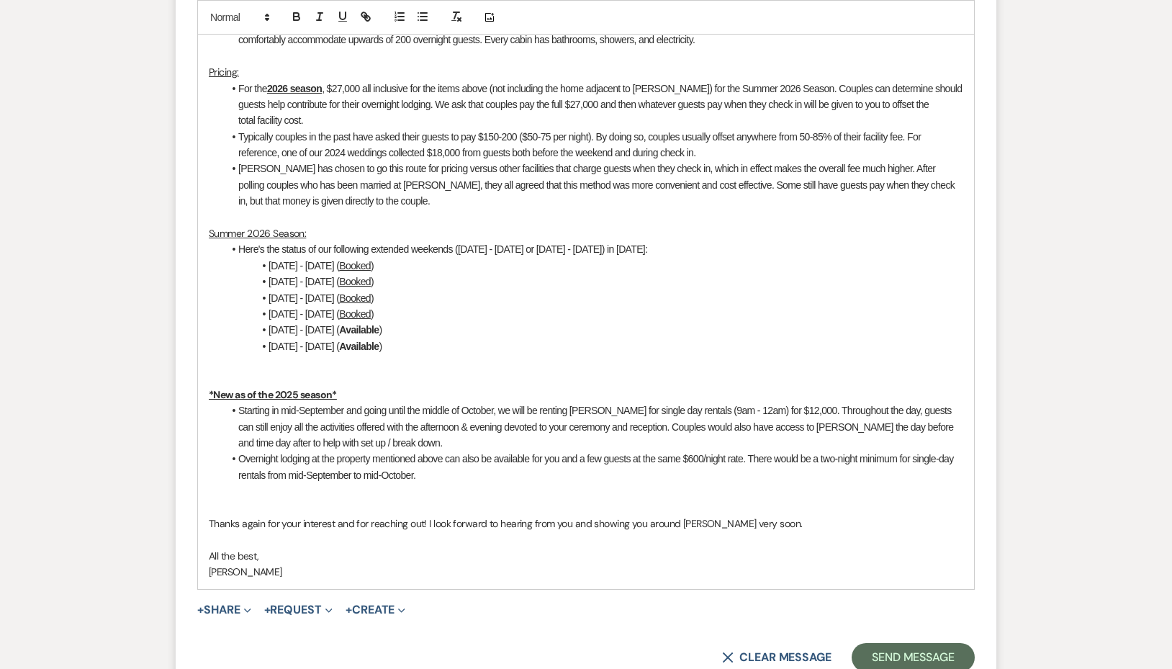
scroll to position [1872, 0]
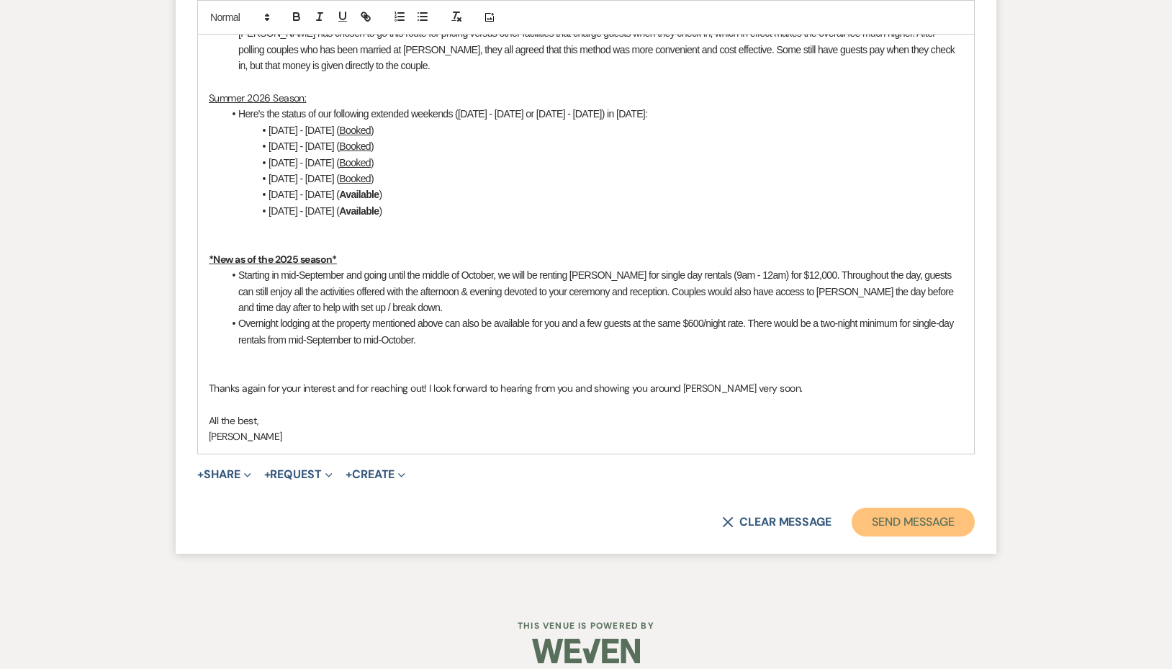
click at [923, 508] on button "Send Message" at bounding box center [912, 521] width 123 height 29
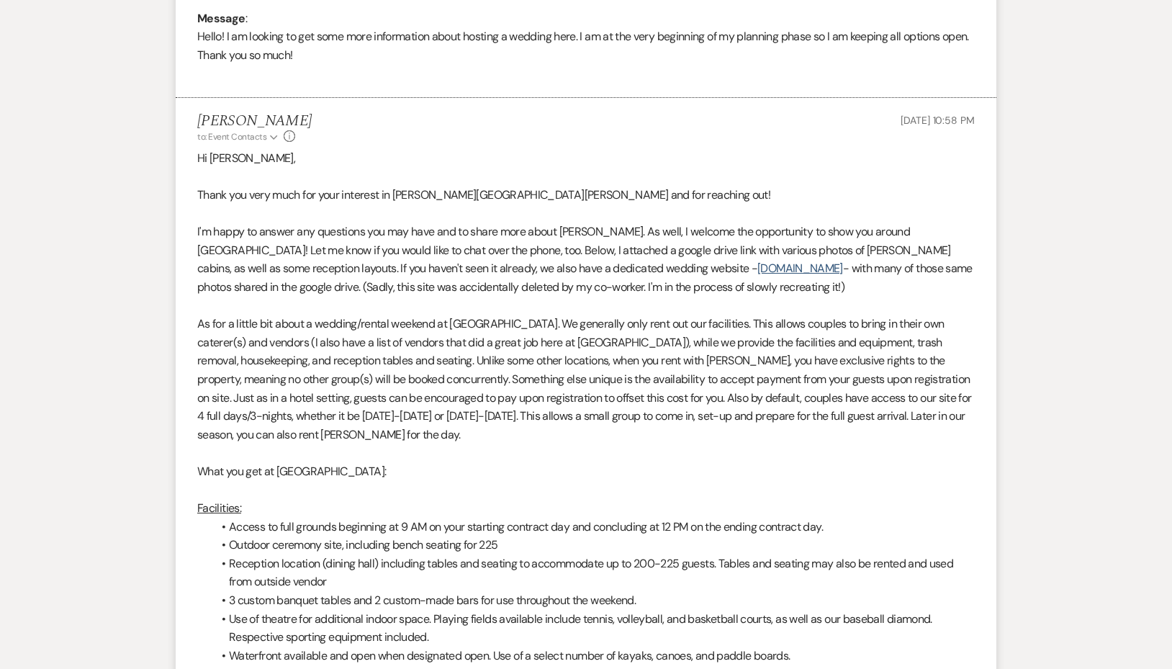
scroll to position [0, 0]
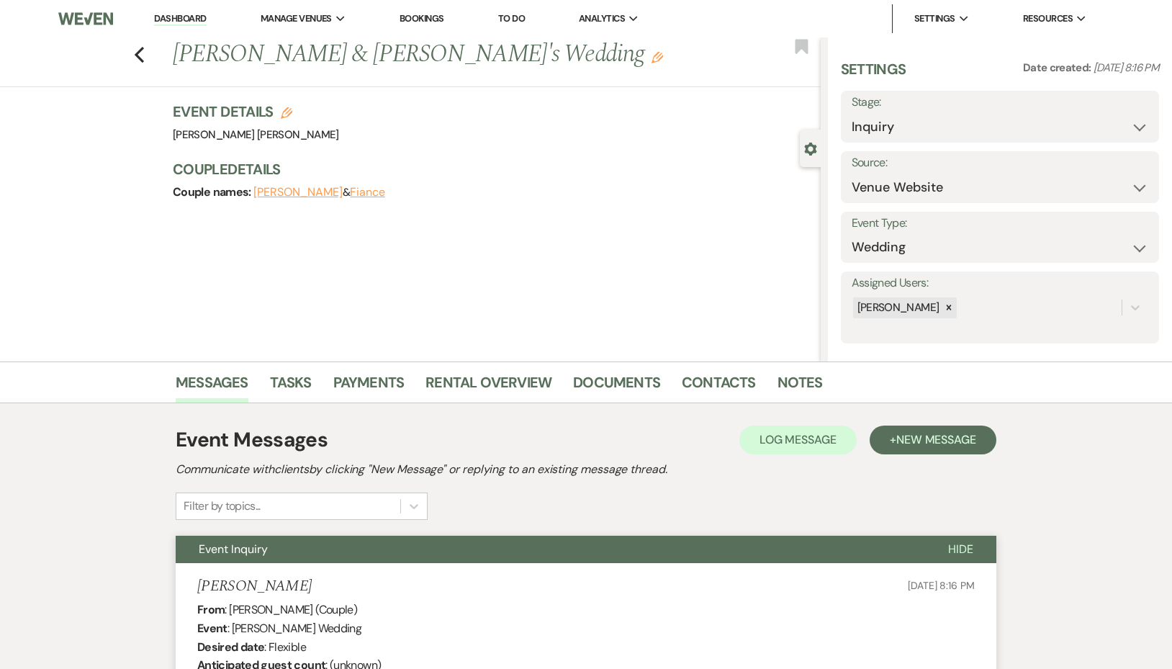
click at [136, 55] on div "Previous [PERSON_NAME] & [PERSON_NAME]'s Wedding Edit Bookmark" at bounding box center [407, 62] width 828 height 50
click at [142, 53] on use "button" at bounding box center [139, 55] width 9 height 16
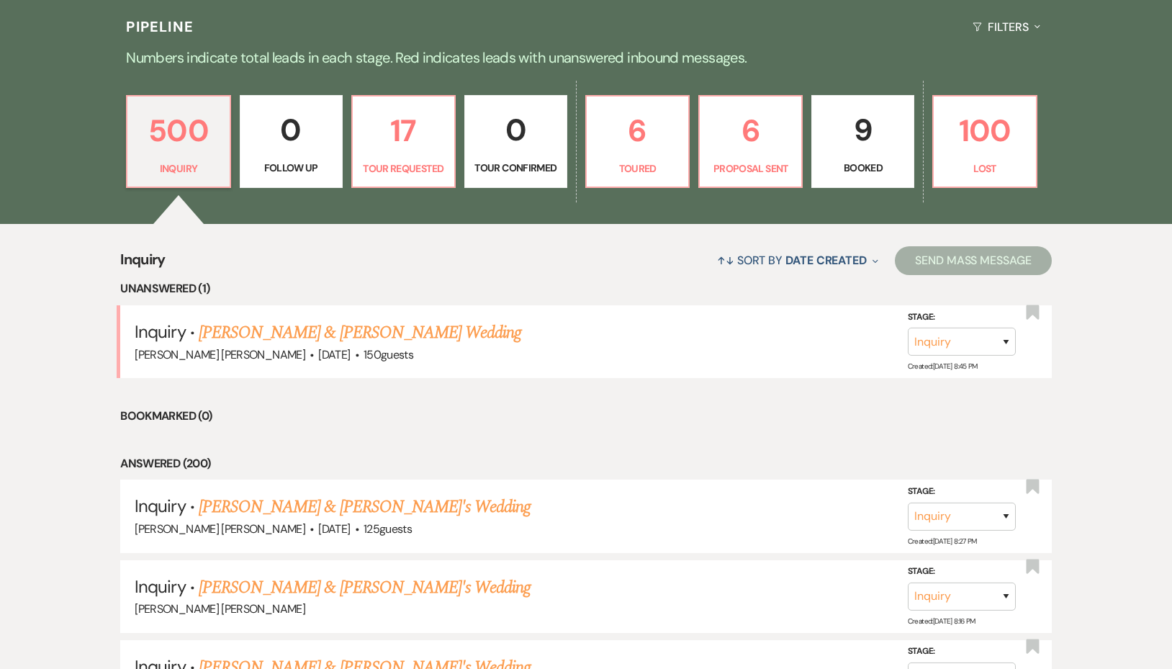
scroll to position [355, 0]
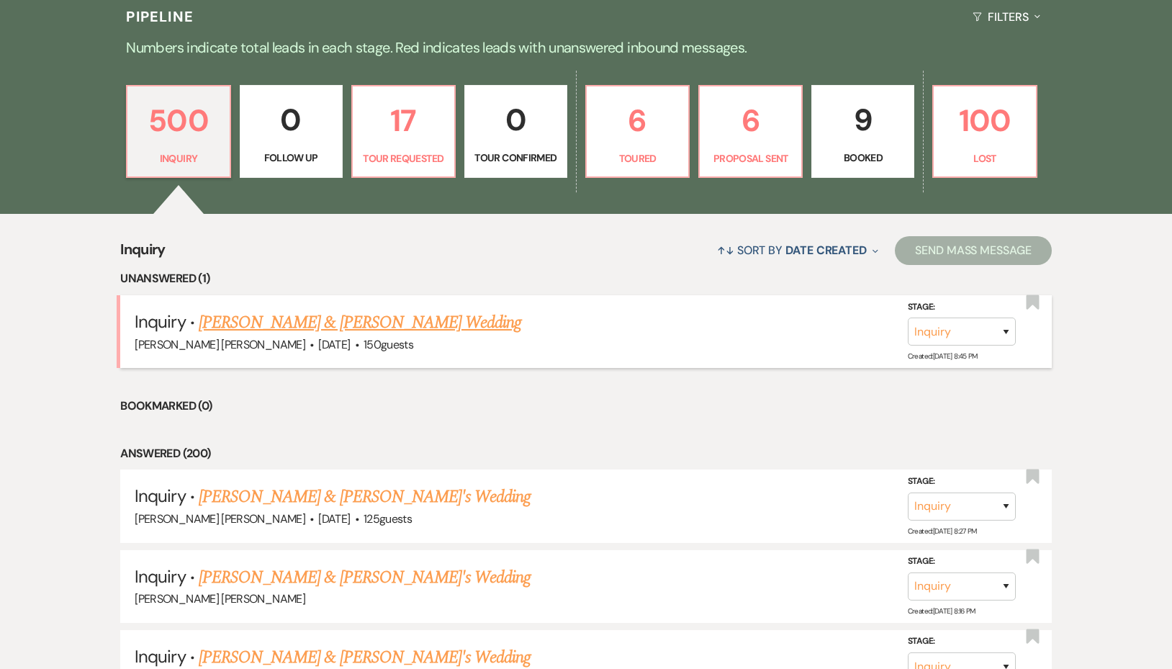
click at [233, 327] on link "[PERSON_NAME] & [PERSON_NAME] Wedding" at bounding box center [360, 322] width 322 height 26
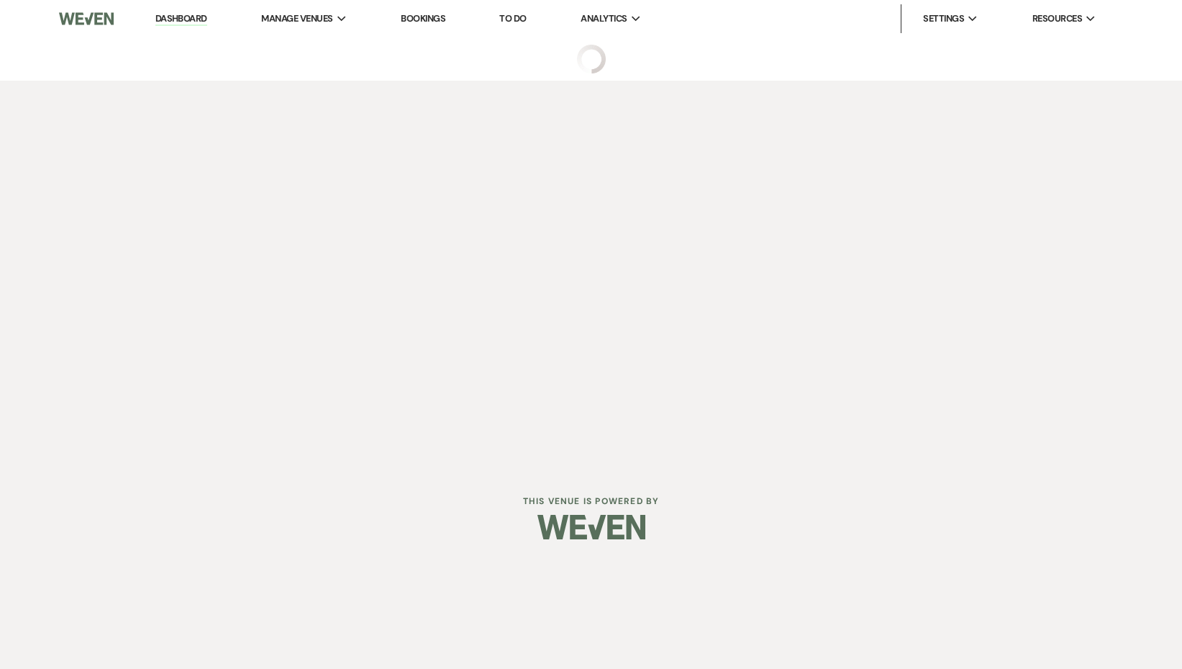
select select "5"
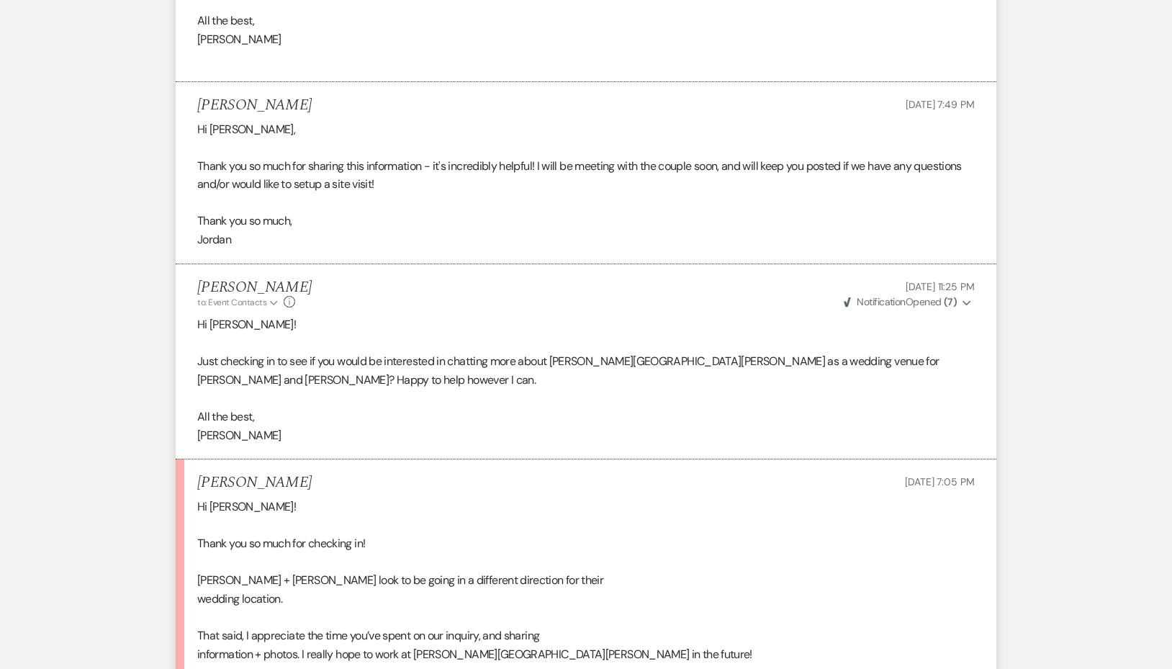
scroll to position [2532, 0]
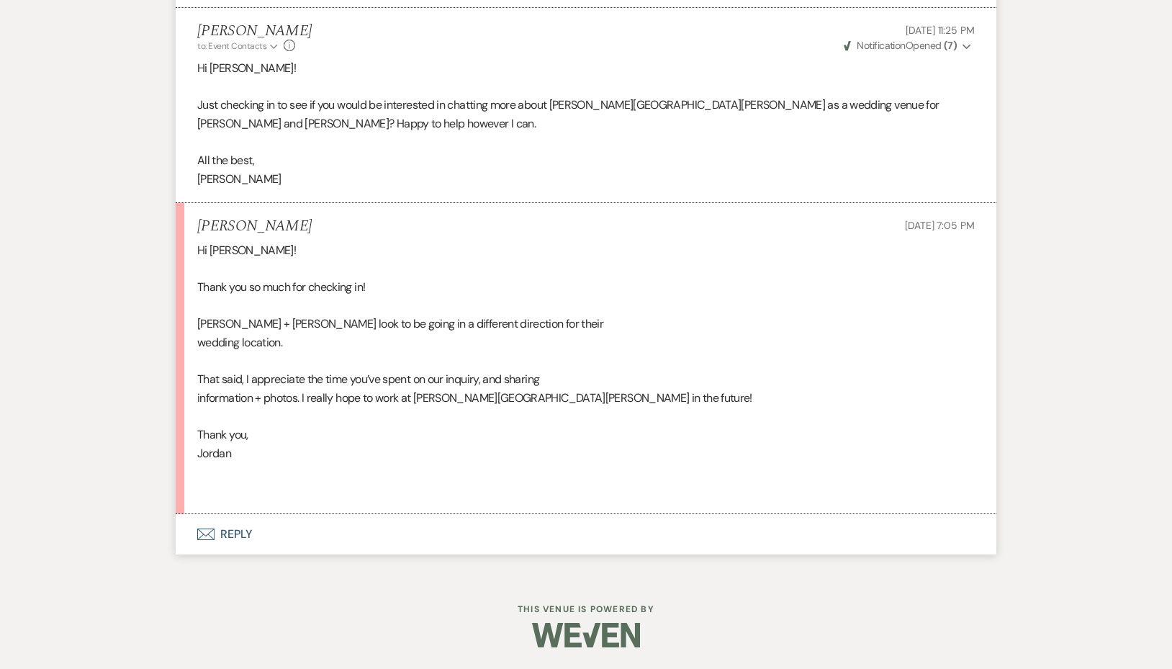
click at [291, 347] on div "Hi [PERSON_NAME]! Thank you so much for checking in! [PERSON_NAME] + [PERSON_NA…" at bounding box center [585, 370] width 777 height 258
drag, startPoint x: 302, startPoint y: 402, endPoint x: 266, endPoint y: 478, distance: 84.7
click at [302, 402] on div "Hi [PERSON_NAME]! Thank you so much for checking in! [PERSON_NAME] + [PERSON_NA…" at bounding box center [585, 370] width 777 height 258
click at [309, 445] on div "Hi [PERSON_NAME]! Thank you so much for checking in! [PERSON_NAME] + [PERSON_NA…" at bounding box center [585, 370] width 777 height 258
click at [247, 527] on button "Envelope Reply" at bounding box center [586, 534] width 820 height 40
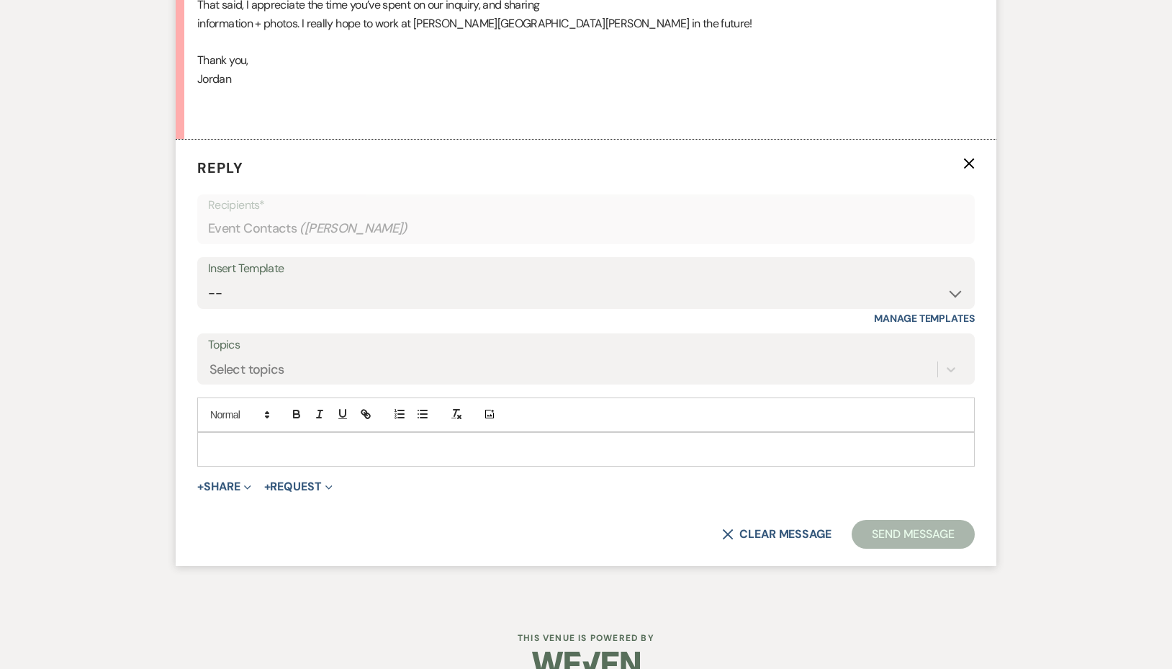
scroll to position [2925, 0]
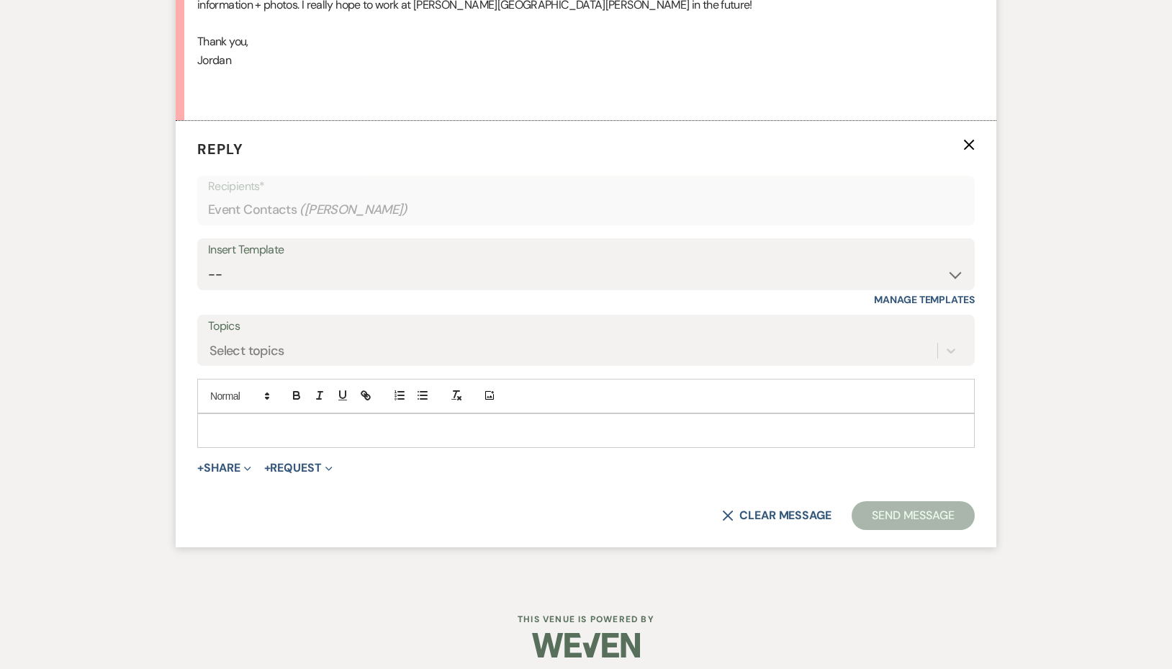
click at [219, 435] on p at bounding box center [586, 430] width 754 height 16
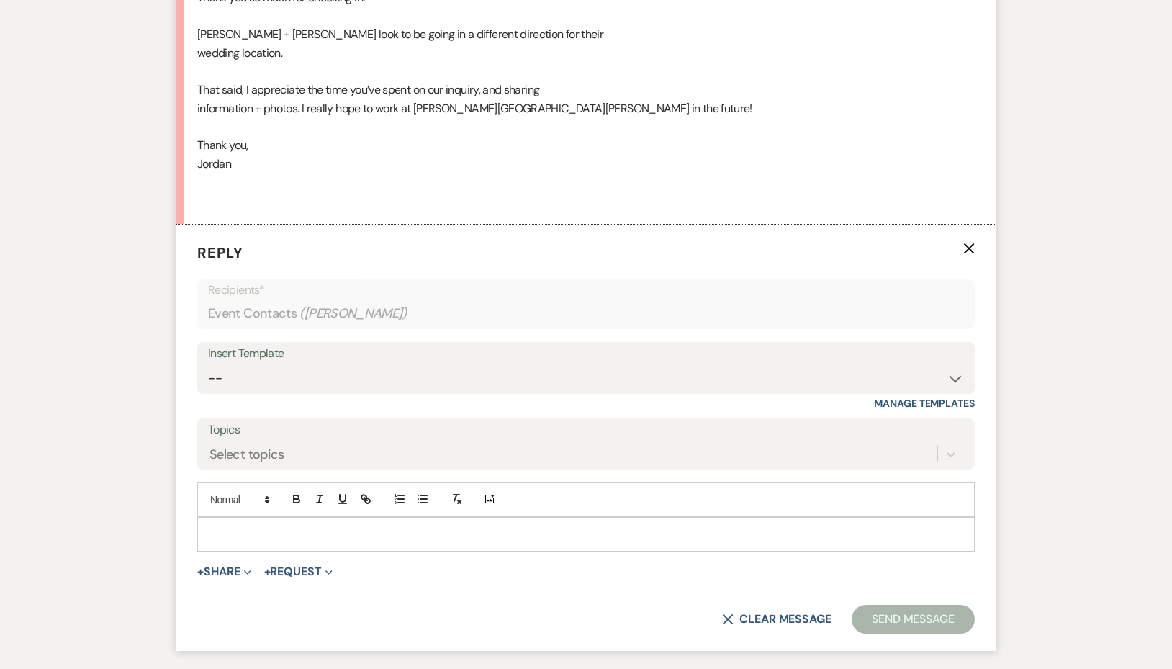
scroll to position [2650, 0]
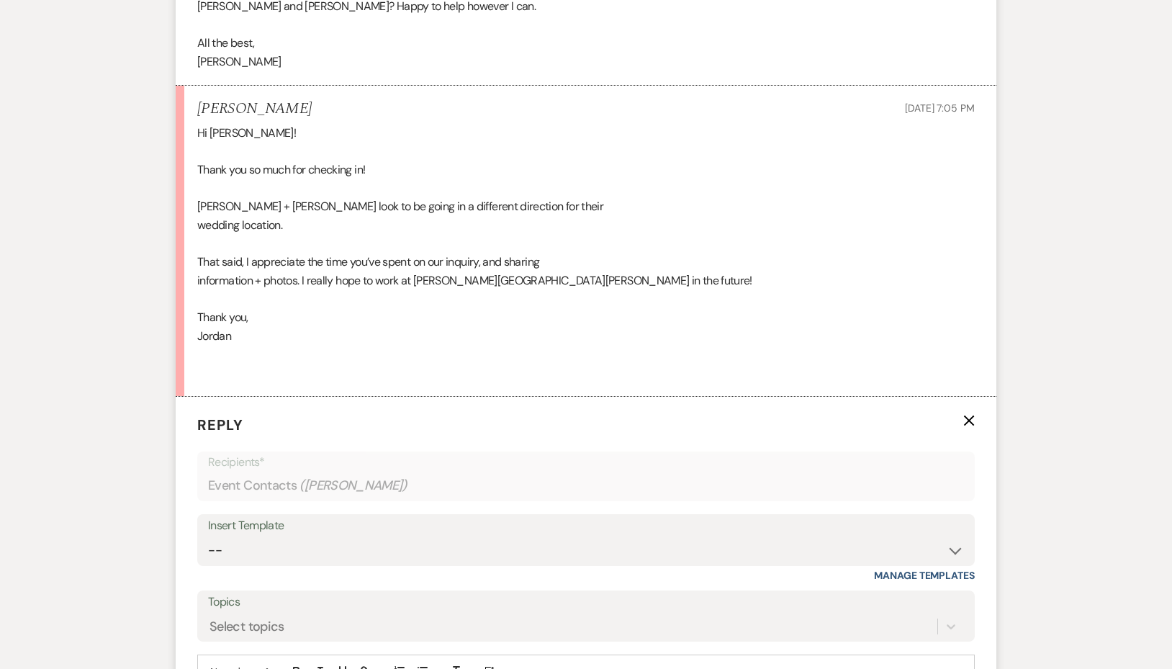
click at [962, 419] on p "Reply X" at bounding box center [585, 425] width 777 height 22
click at [969, 424] on icon "X" at bounding box center [969, 421] width 12 height 12
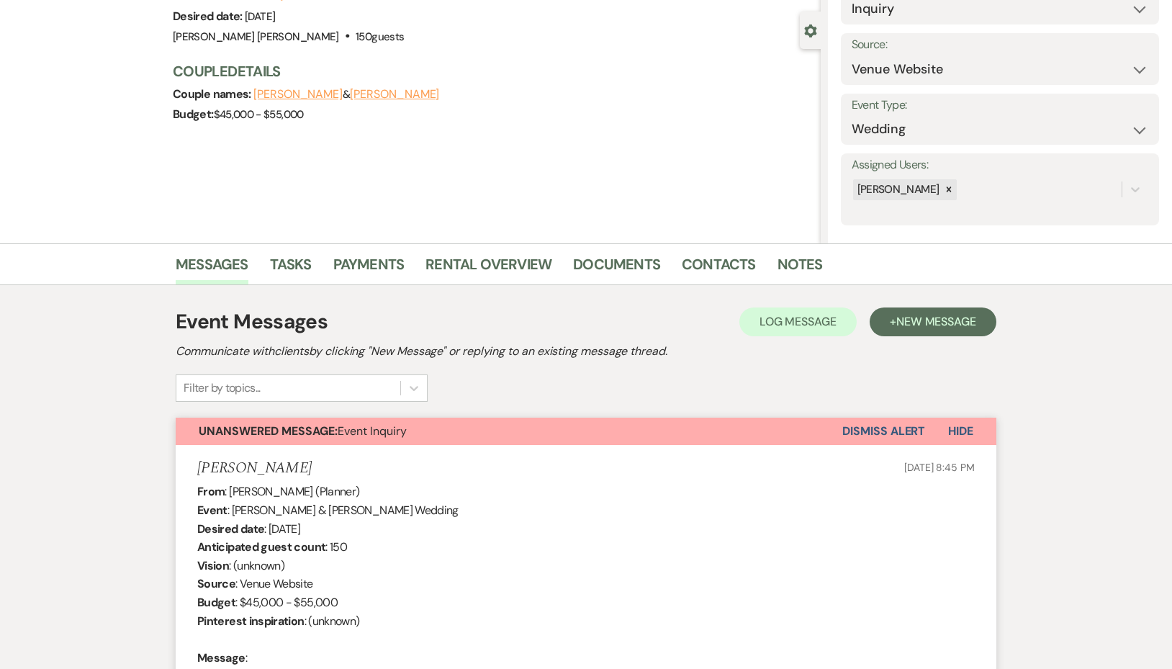
scroll to position [0, 0]
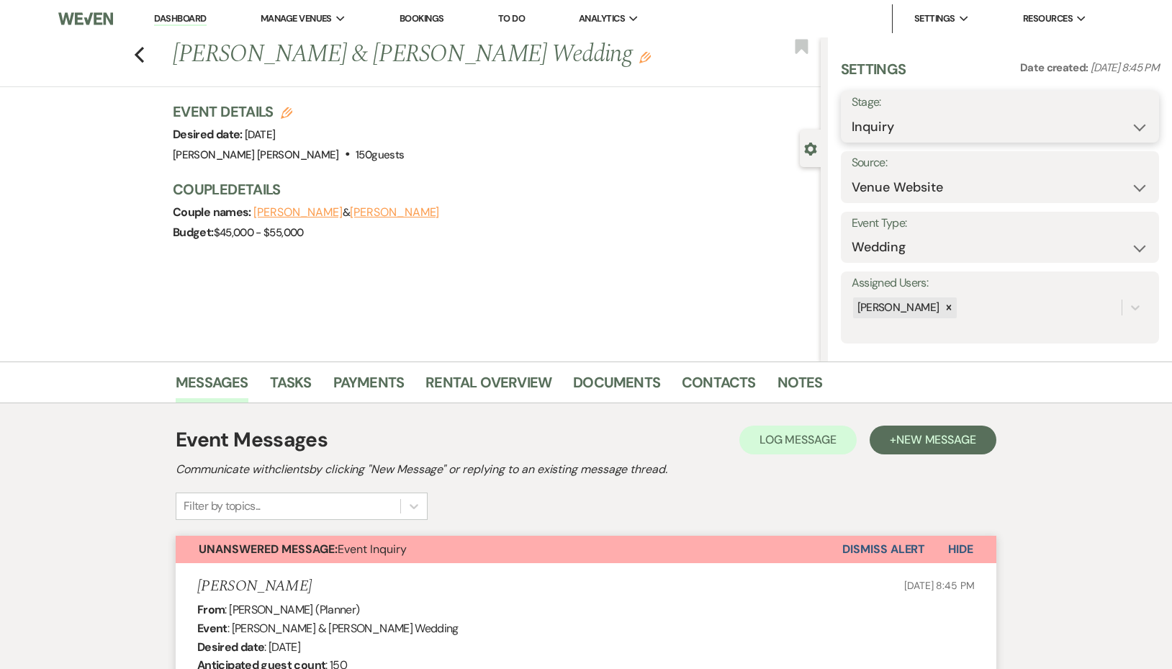
click at [925, 124] on select "Inquiry Follow Up Tour Requested Tour Confirmed Toured Proposal Sent Booked Lost" at bounding box center [999, 127] width 296 height 28
select select "8"
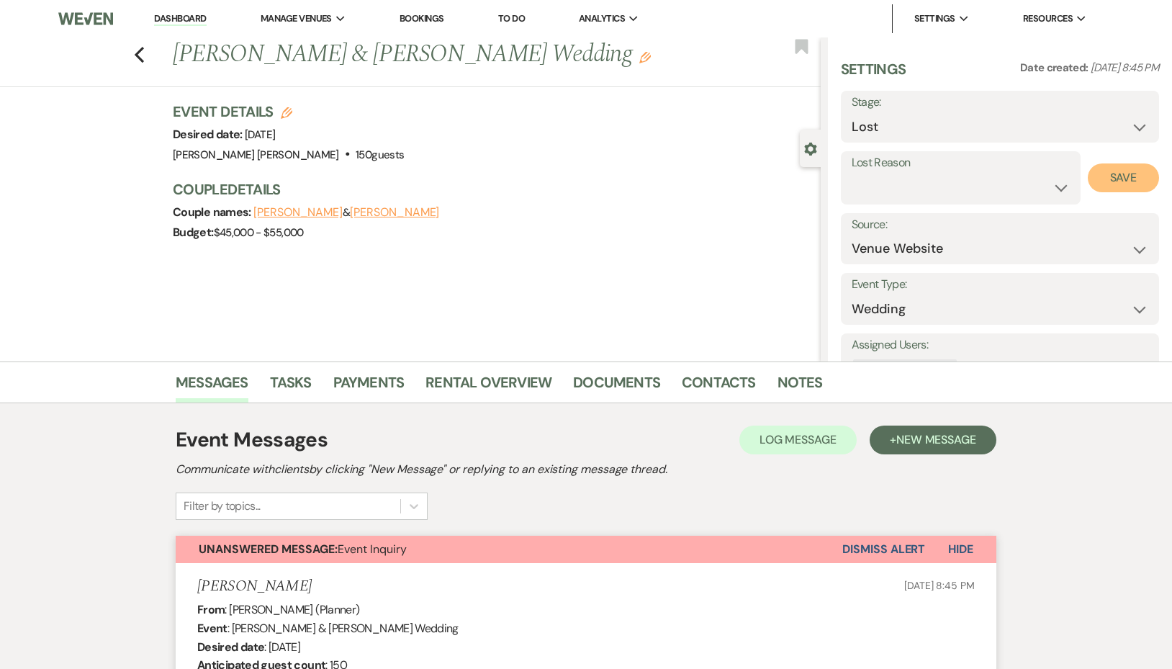
click at [1125, 182] on button "Save" at bounding box center [1122, 177] width 71 height 29
click at [144, 53] on icon "Previous" at bounding box center [139, 54] width 11 height 17
select select "8"
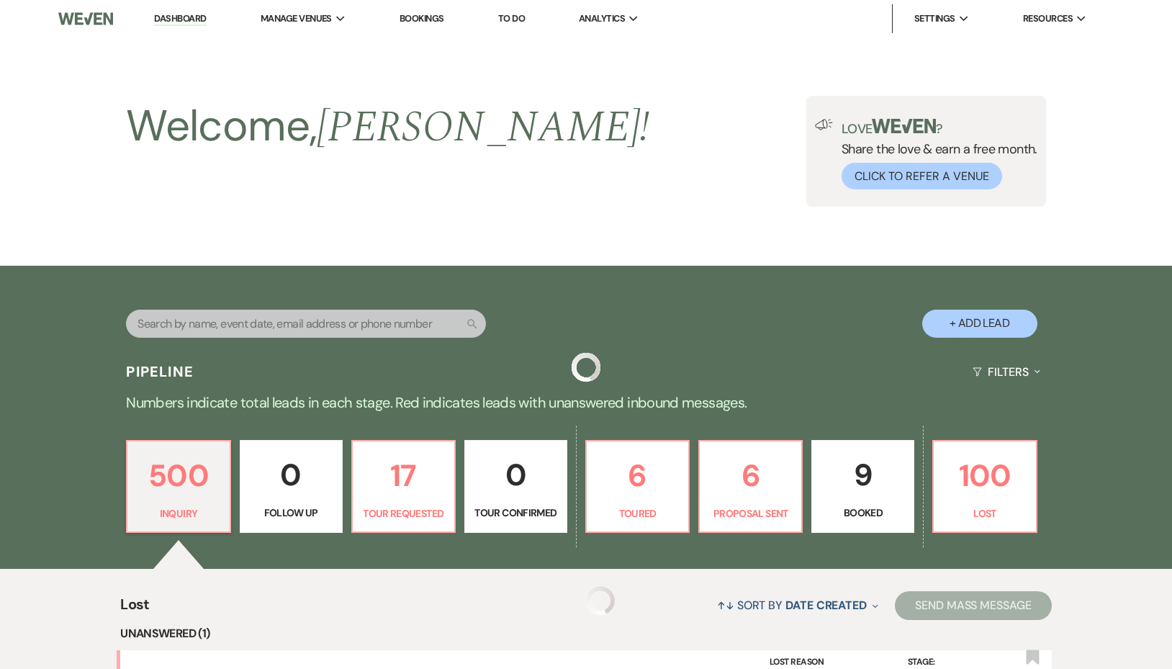
scroll to position [355, 0]
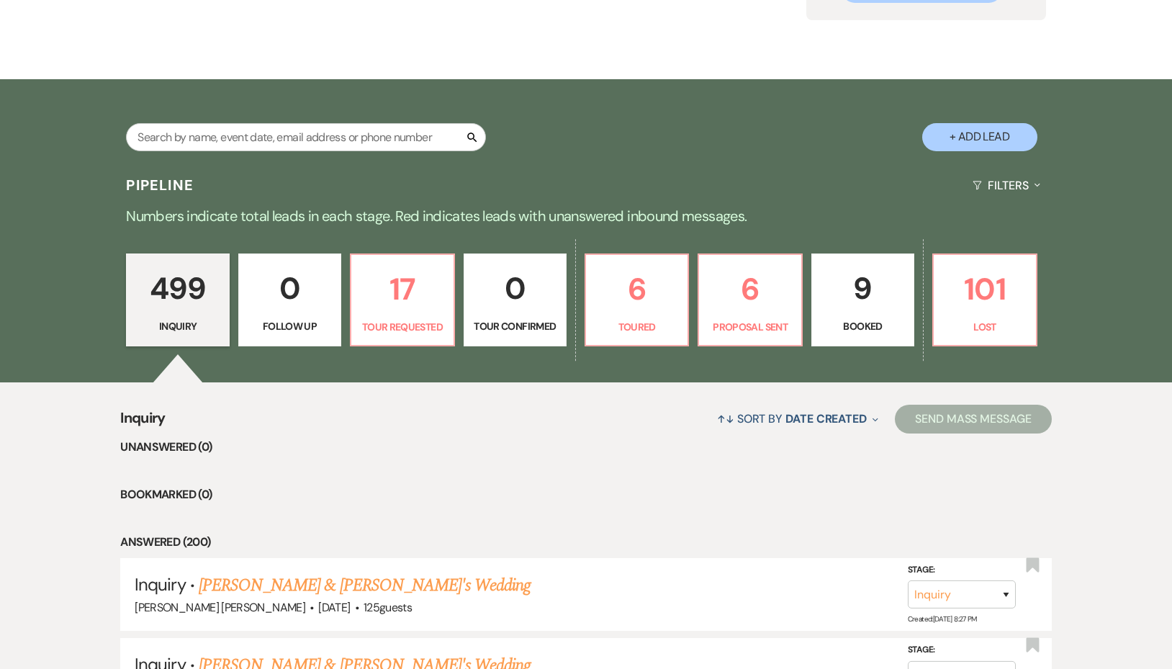
scroll to position [42, 0]
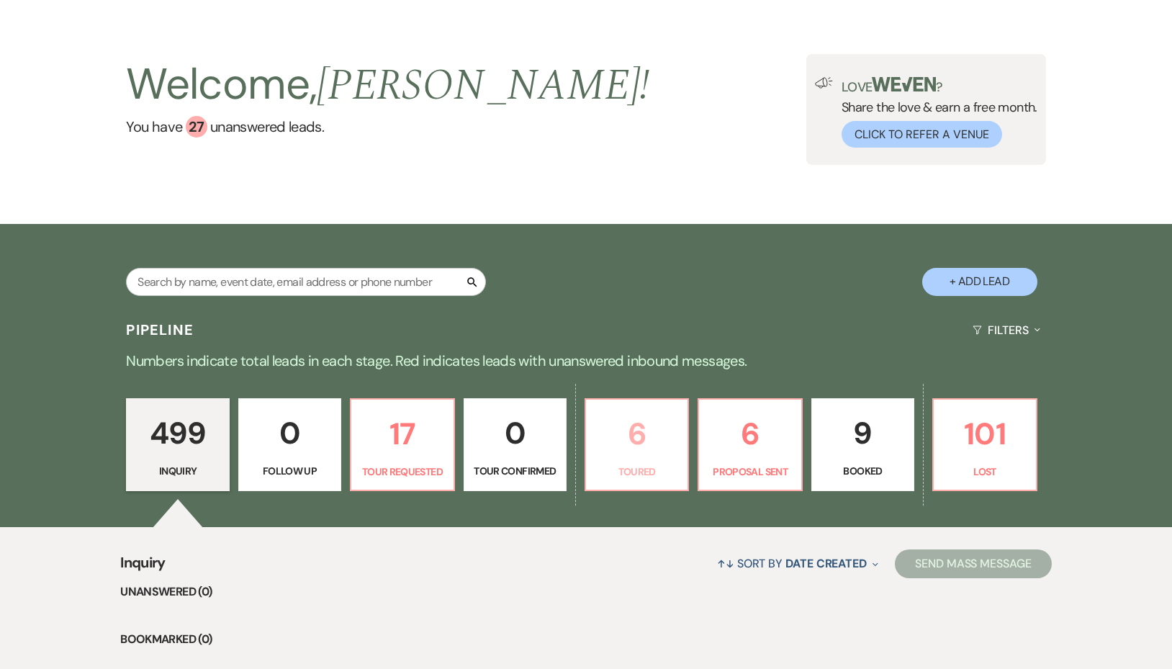
click at [613, 466] on p "Toured" at bounding box center [636, 471] width 84 height 16
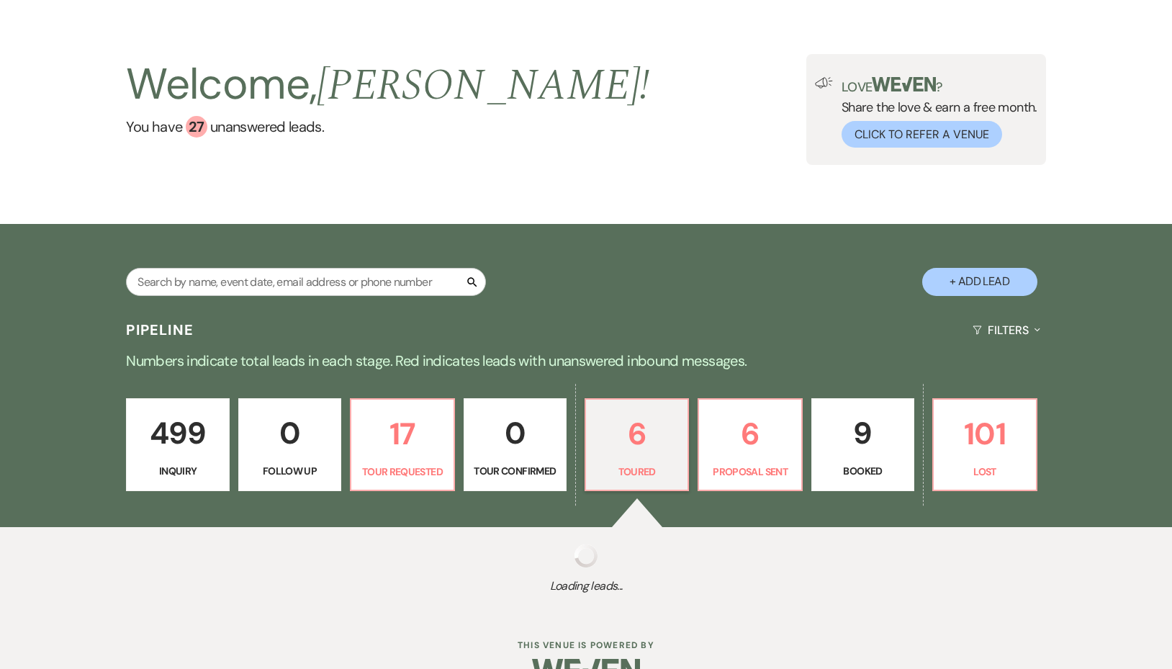
select select "5"
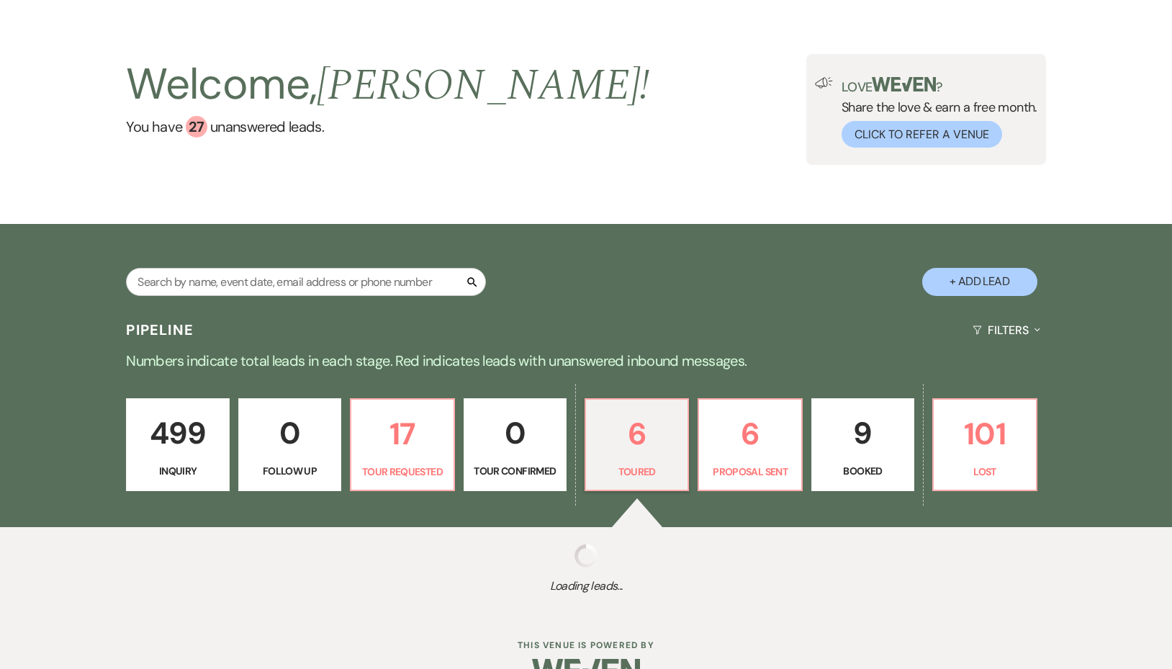
select select "5"
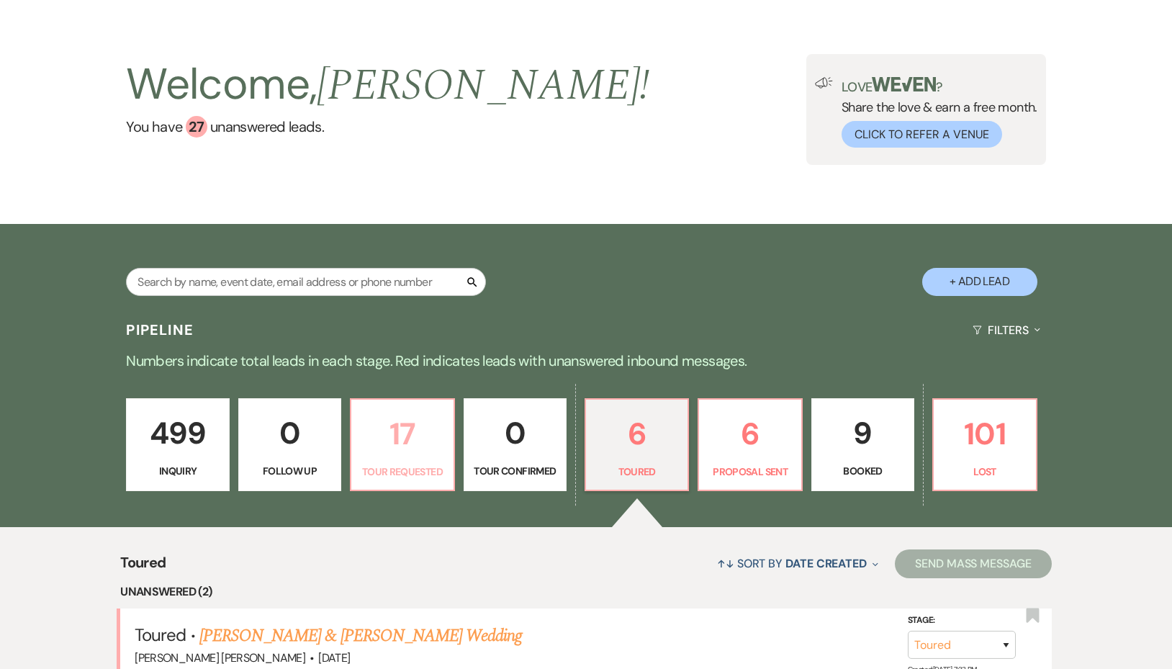
click at [365, 402] on link "17 Tour Requested" at bounding box center [402, 445] width 104 height 94
select select "2"
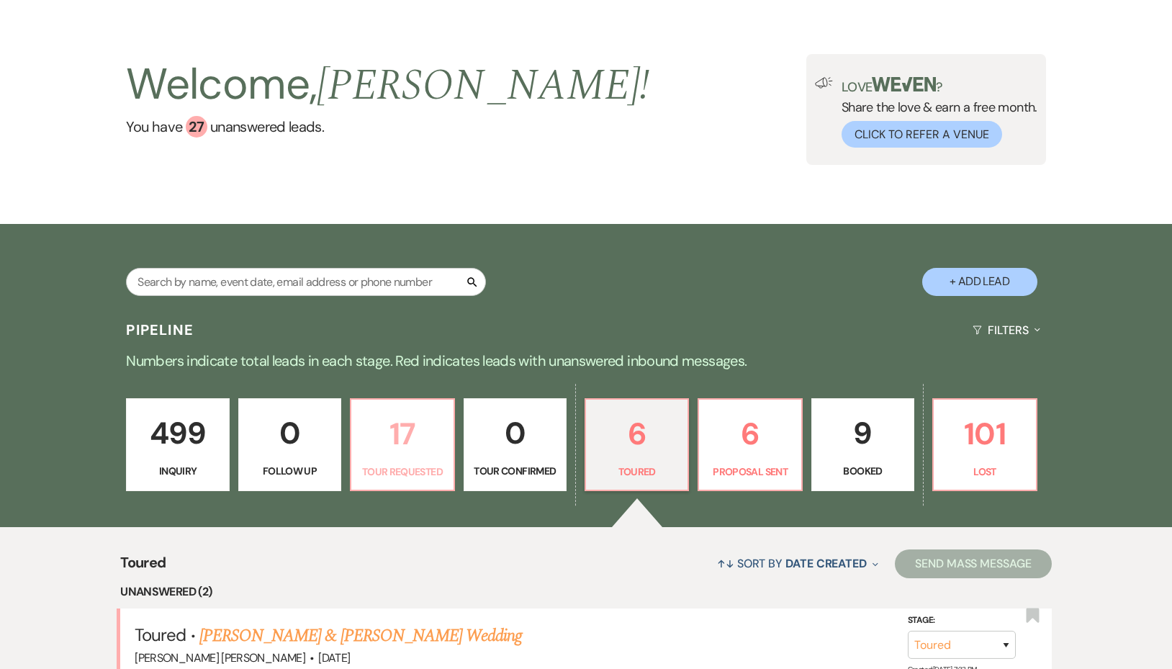
select select "2"
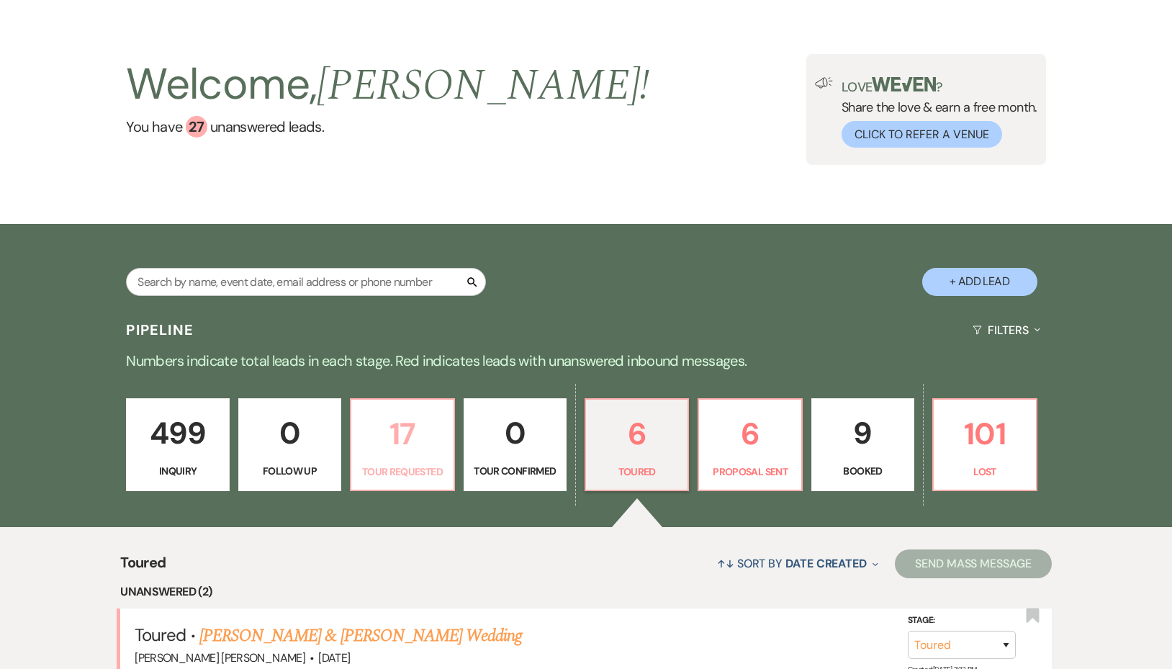
select select "2"
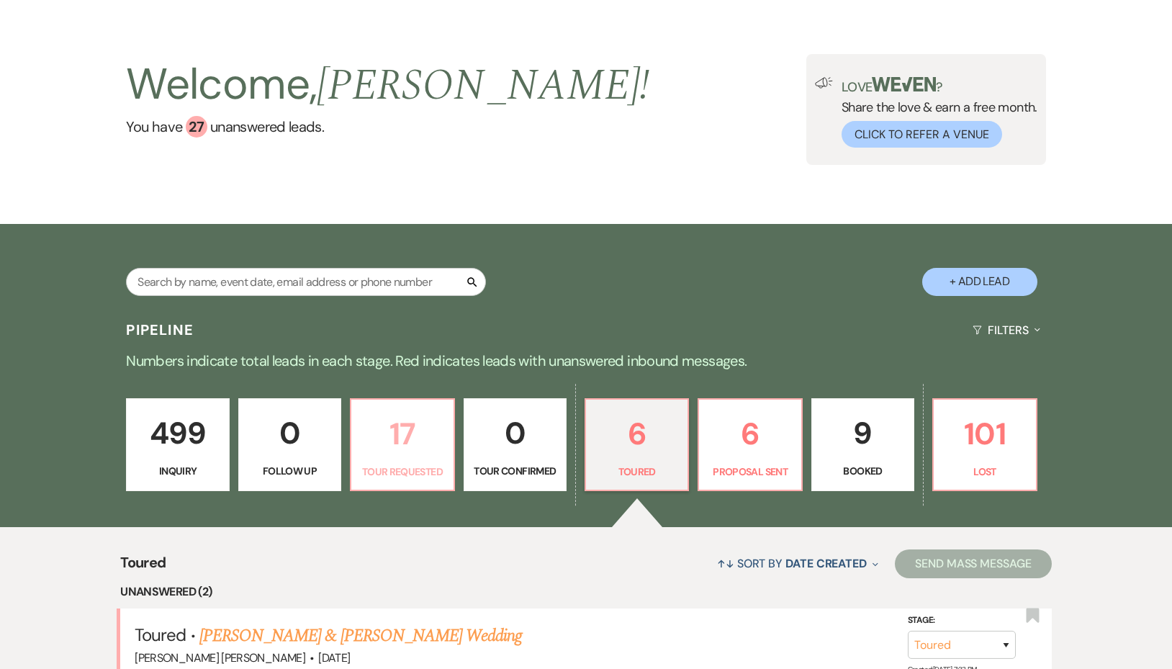
select select "2"
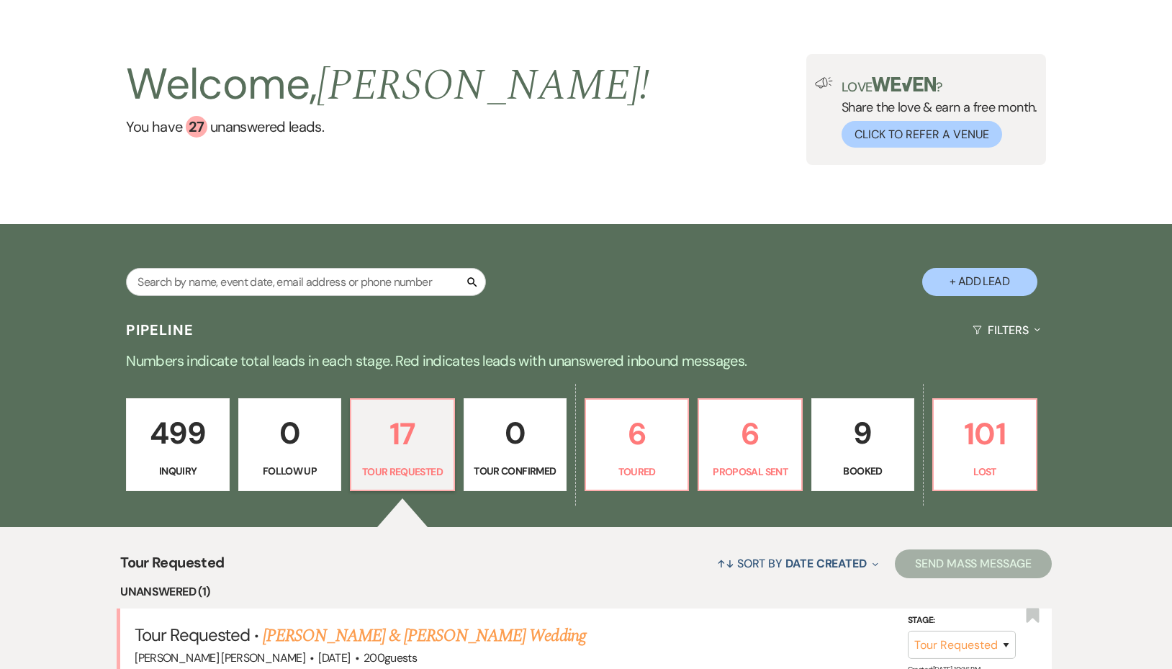
click at [291, 423] on p "0" at bounding box center [290, 433] width 84 height 48
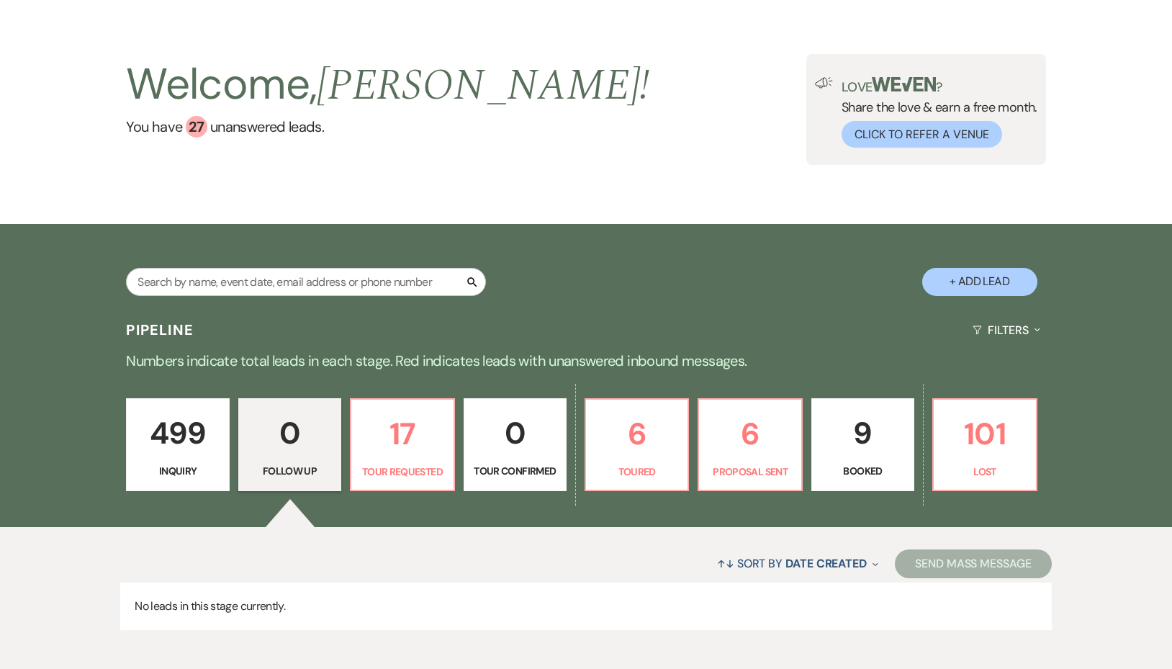
click at [175, 448] on p "499" at bounding box center [177, 433] width 84 height 48
